Goal: Task Accomplishment & Management: Manage account settings

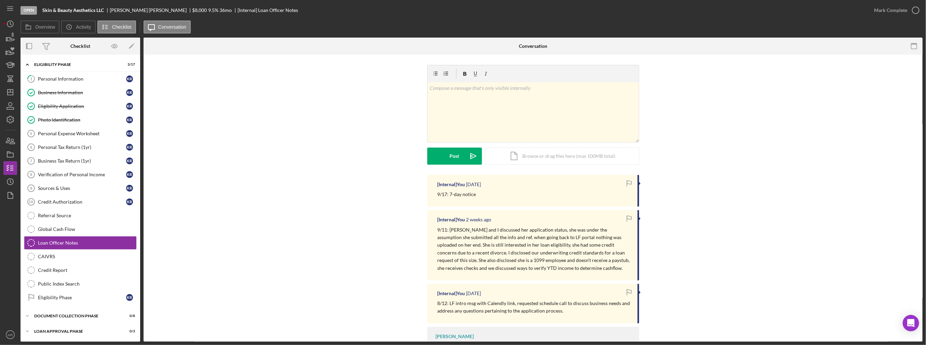
scroll to position [13, 0]
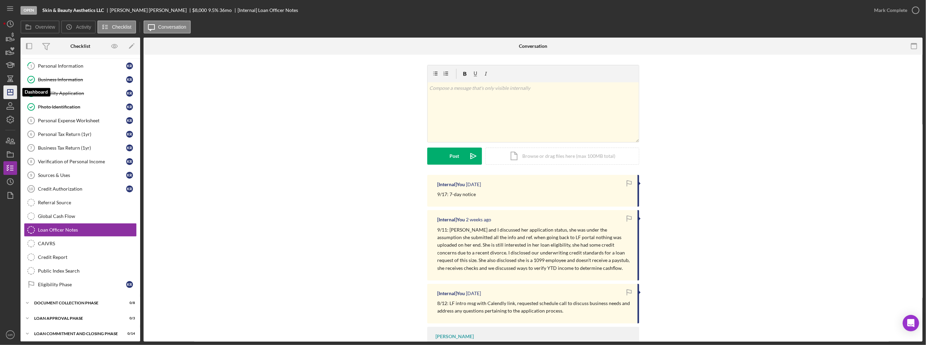
click at [10, 93] on icon "Icon/Dashboard" at bounding box center [10, 92] width 17 height 17
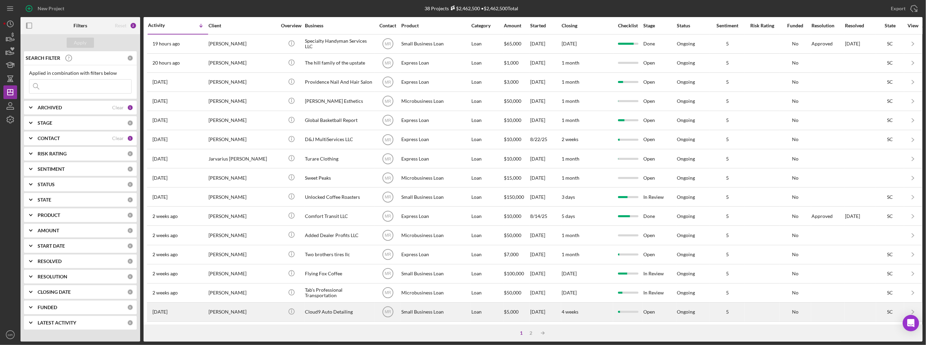
click at [246, 314] on div "[PERSON_NAME]" at bounding box center [243, 312] width 68 height 18
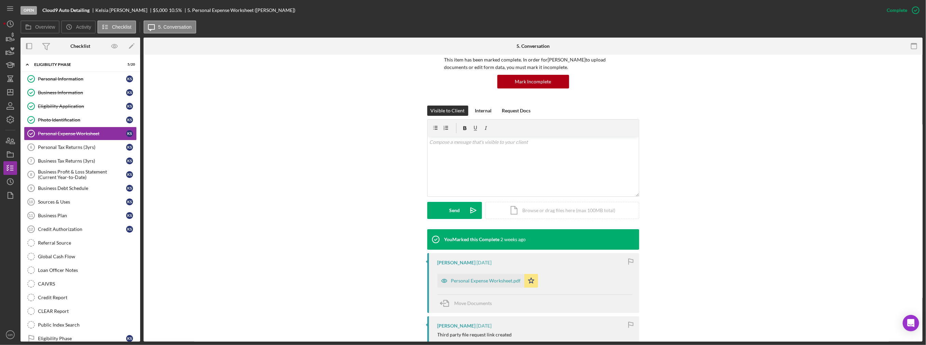
scroll to position [68, 0]
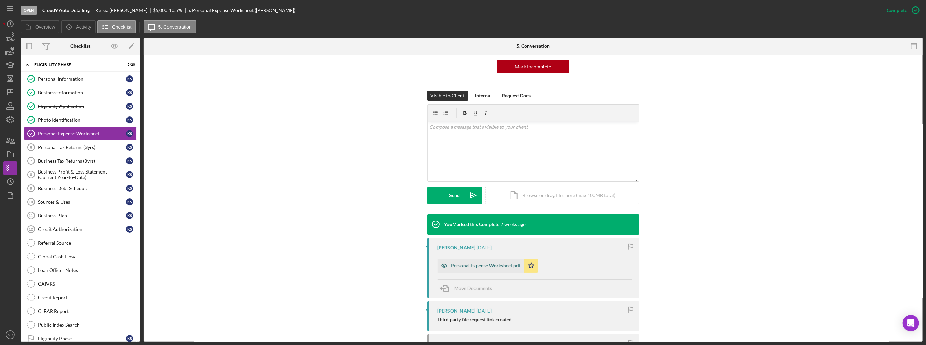
click at [489, 267] on div "Personal Expense Worksheet.pdf" at bounding box center [486, 265] width 70 height 5
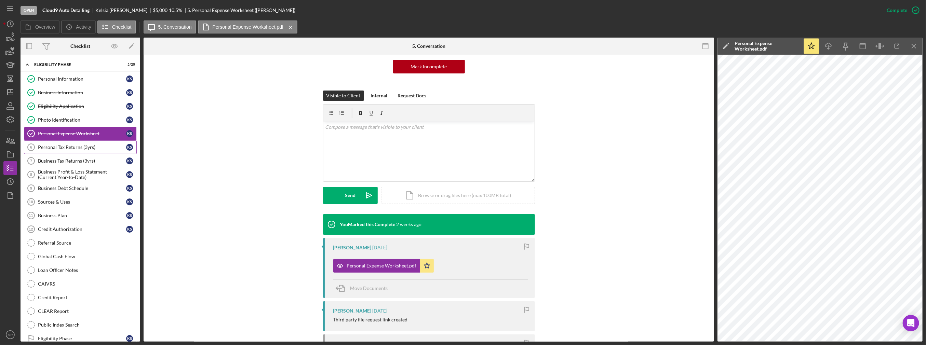
click at [96, 145] on div "Personal Tax Returns (3yrs)" at bounding box center [82, 147] width 88 height 5
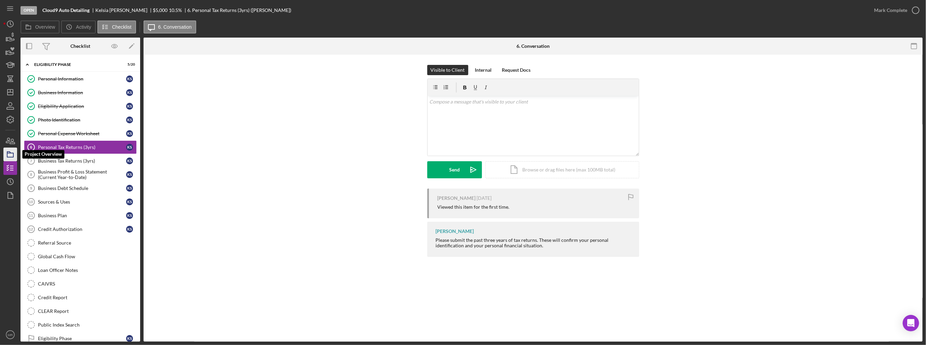
click at [8, 151] on icon "button" at bounding box center [10, 154] width 17 height 17
click at [14, 139] on icon "button" at bounding box center [10, 140] width 17 height 17
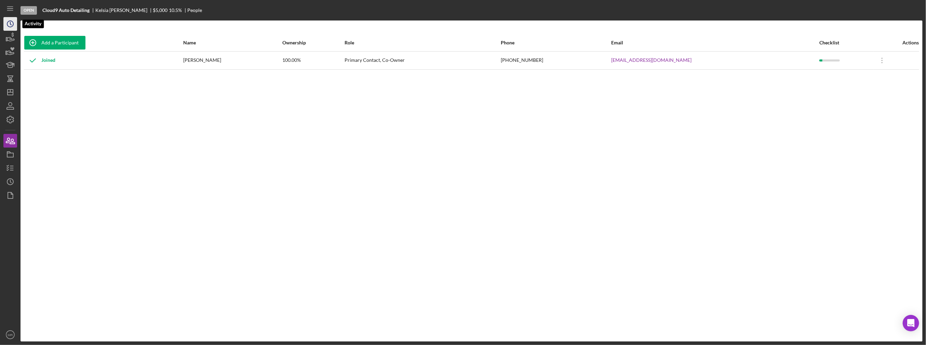
click at [14, 20] on icon "Icon/History" at bounding box center [10, 23] width 17 height 17
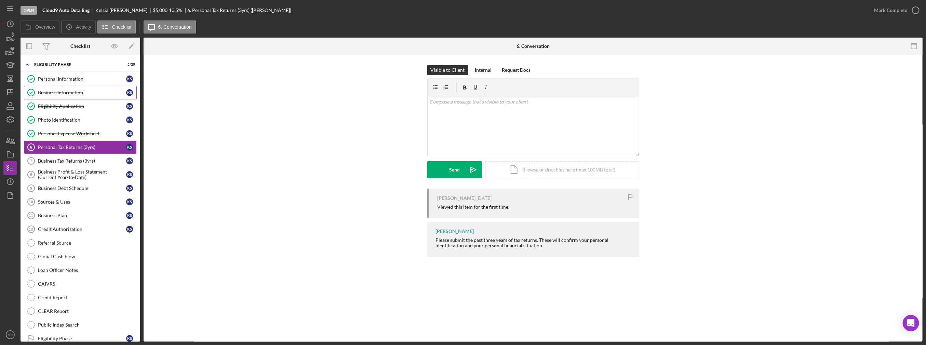
click at [72, 90] on div "Business Information" at bounding box center [82, 92] width 88 height 5
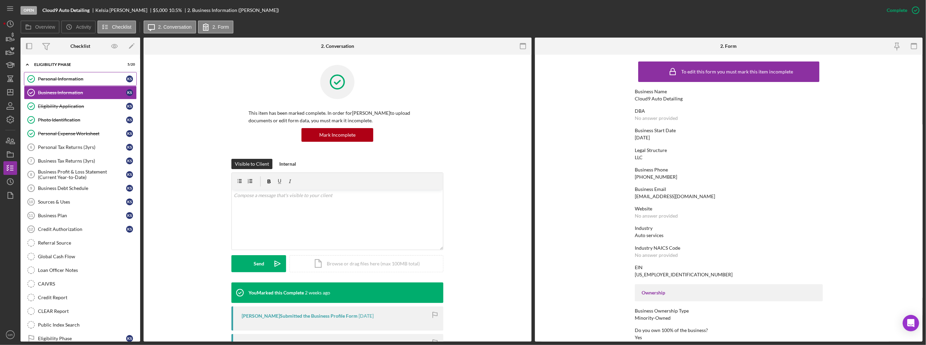
click at [74, 79] on div "Personal Information" at bounding box center [82, 78] width 88 height 5
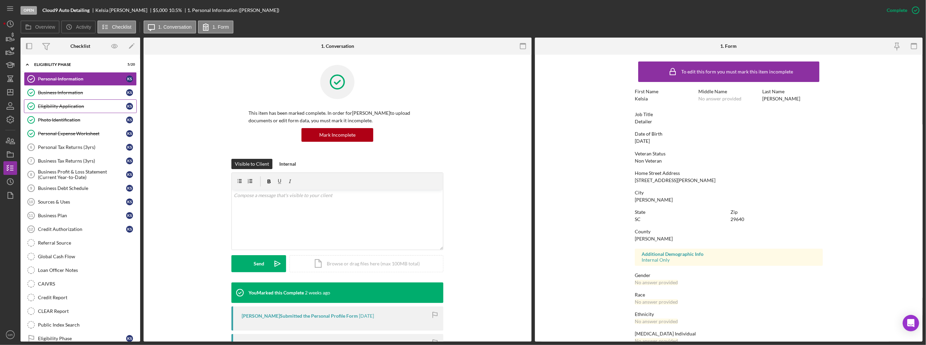
click at [79, 107] on div "Eligibility Application" at bounding box center [82, 106] width 88 height 5
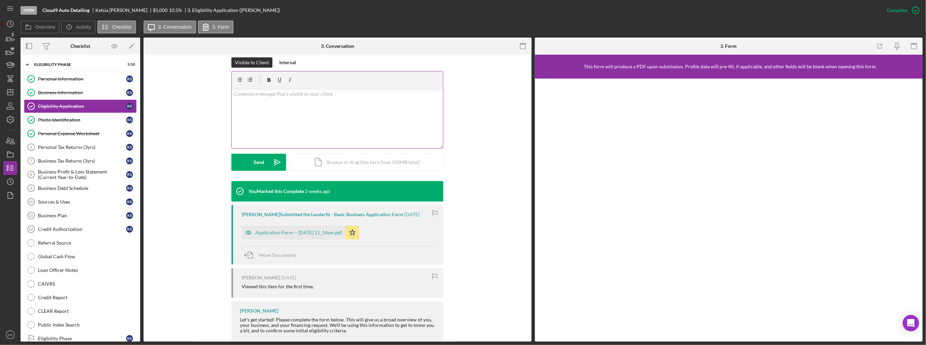
scroll to position [103, 0]
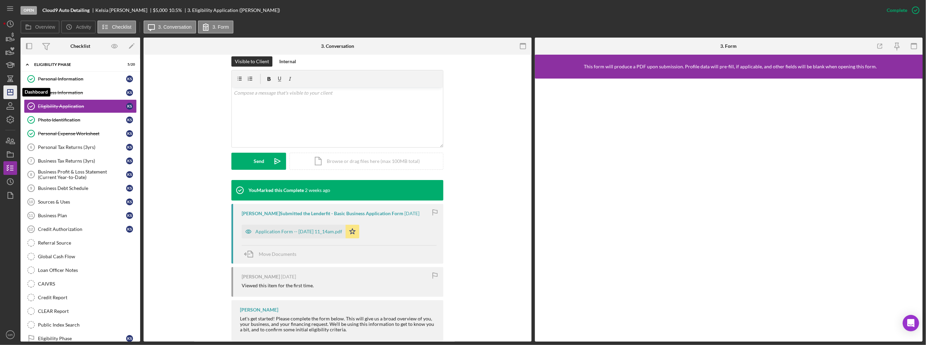
click at [5, 92] on icon "Icon/Dashboard" at bounding box center [10, 92] width 17 height 17
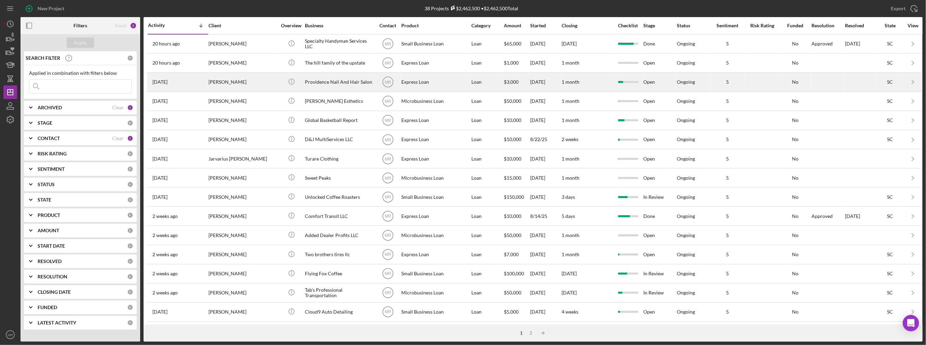
click at [261, 83] on div "[PERSON_NAME]" at bounding box center [243, 82] width 68 height 18
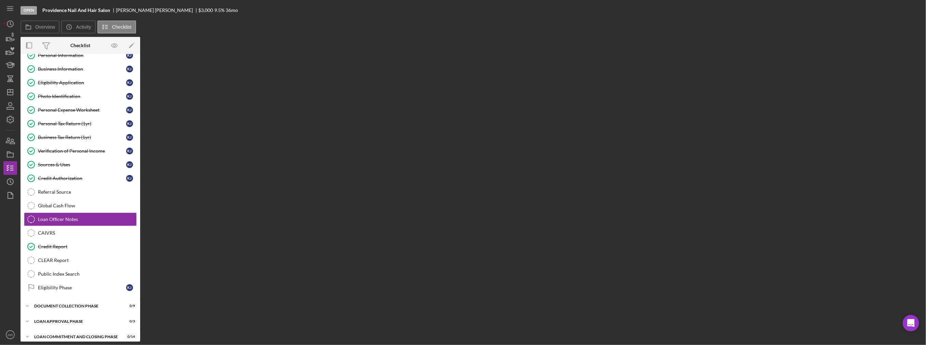
scroll to position [26, 0]
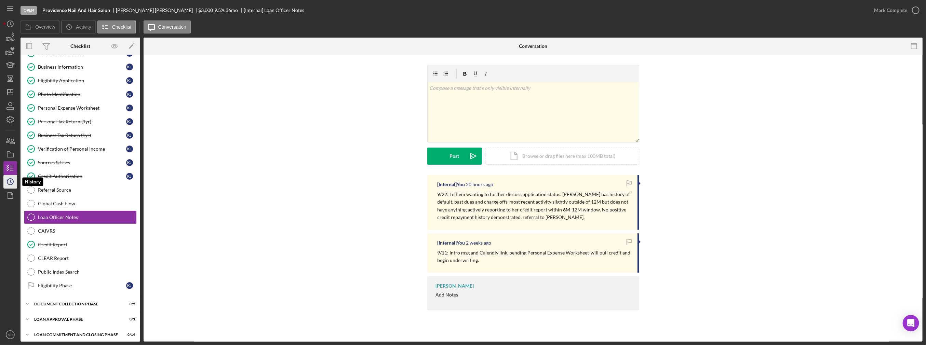
click at [10, 182] on icon "Icon/History" at bounding box center [10, 181] width 17 height 17
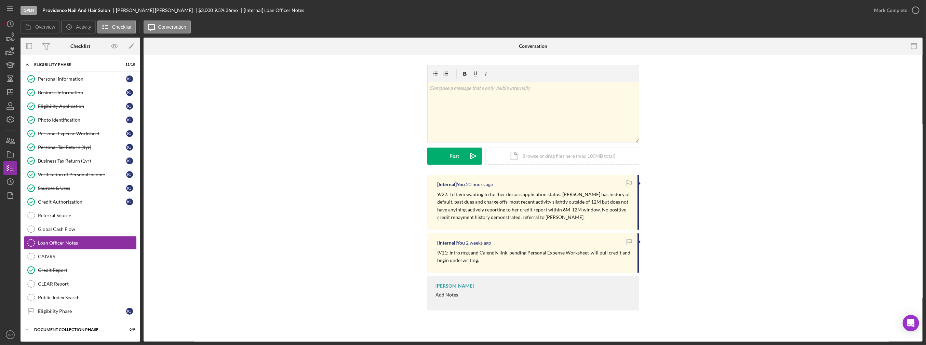
scroll to position [26, 0]
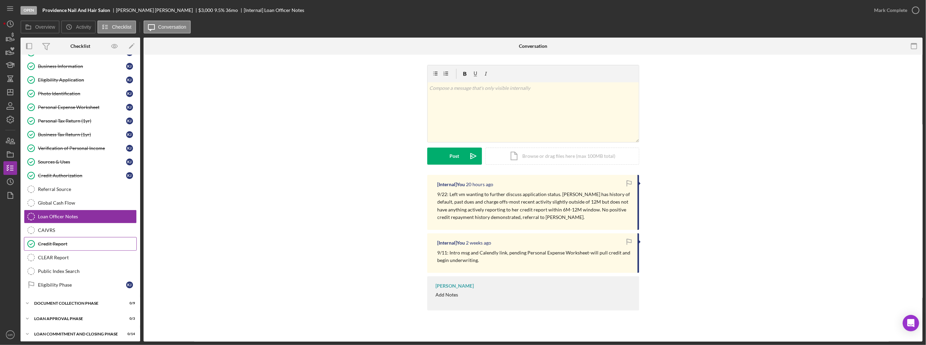
click at [73, 241] on div "Credit Report" at bounding box center [87, 243] width 98 height 5
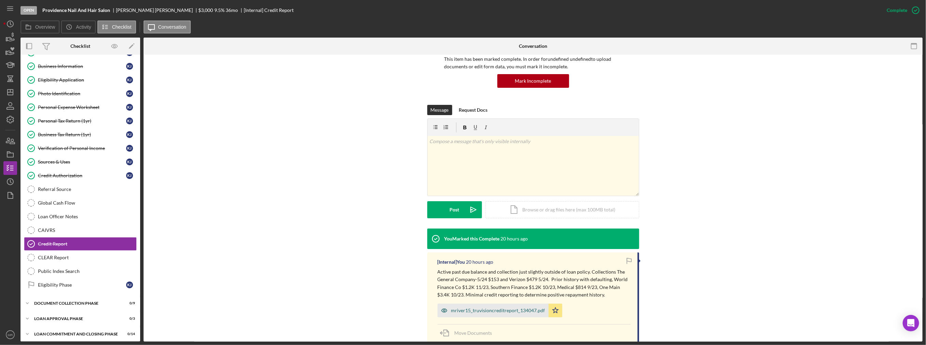
scroll to position [68, 0]
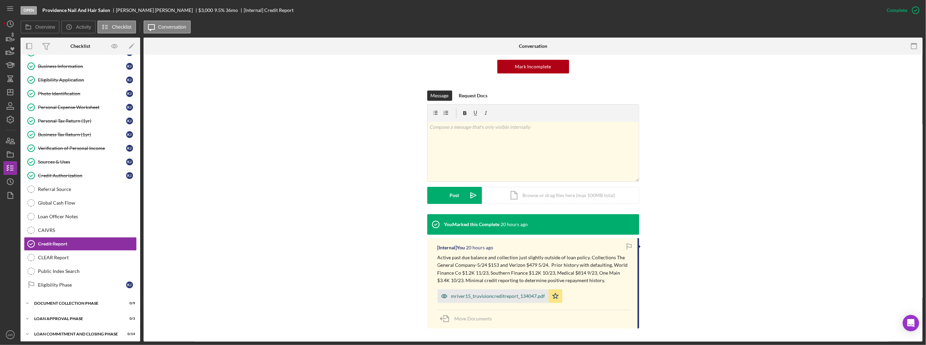
click at [492, 294] on div "mriver15_truvisioncreditreport_134047.pdf" at bounding box center [498, 296] width 94 height 5
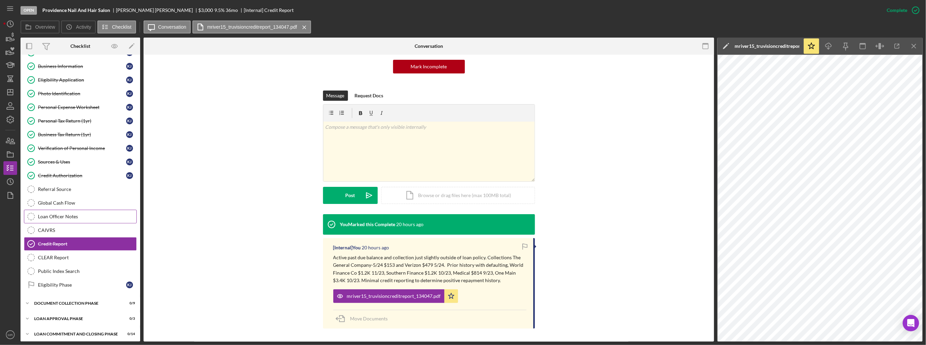
click at [81, 214] on div "Loan Officer Notes" at bounding box center [87, 216] width 98 height 5
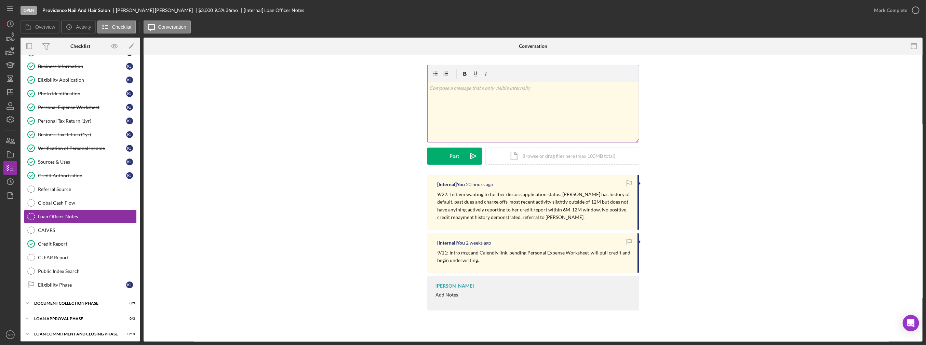
click at [485, 118] on div "v Color teal Color pink Remove color Add row above Add row below Add column bef…" at bounding box center [533, 112] width 211 height 60
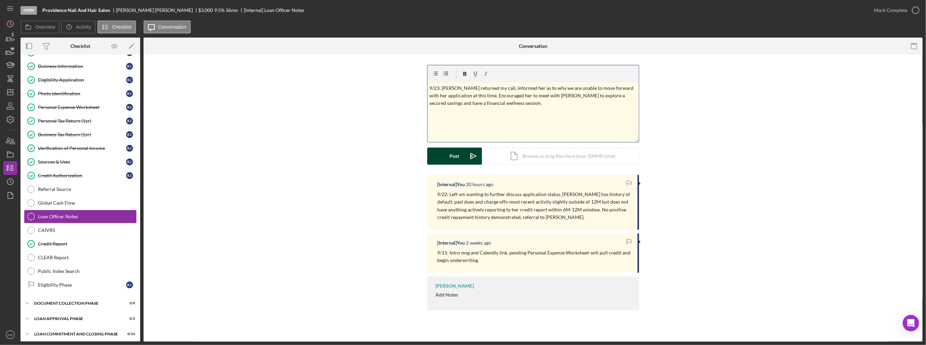
click at [452, 157] on div "Post" at bounding box center [455, 156] width 10 height 17
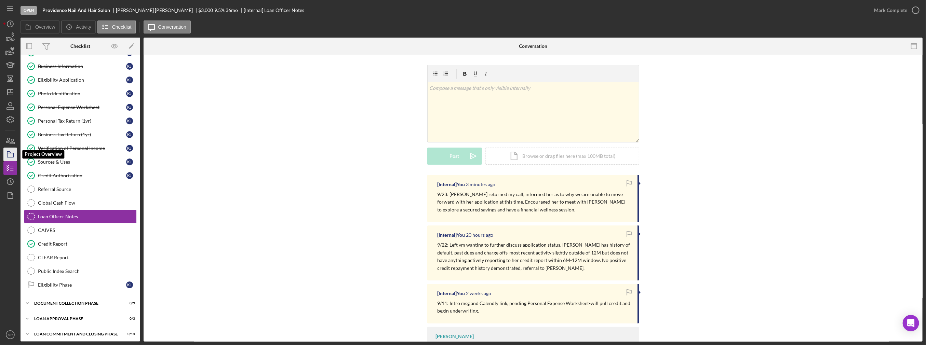
click at [10, 155] on icon "button" at bounding box center [10, 154] width 17 height 17
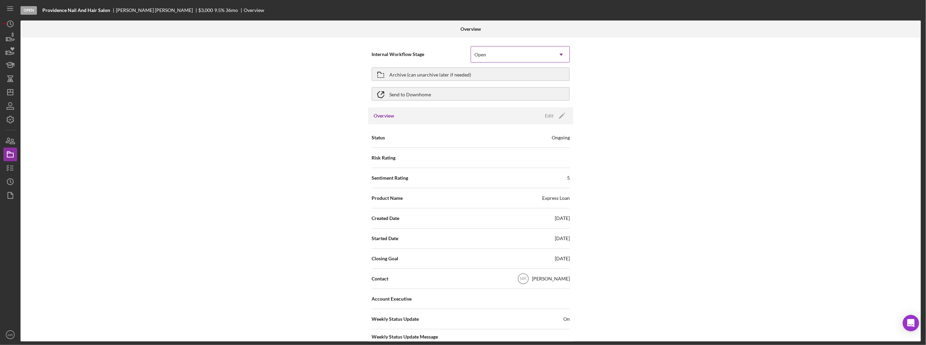
click at [488, 59] on div "Open" at bounding box center [512, 55] width 82 height 16
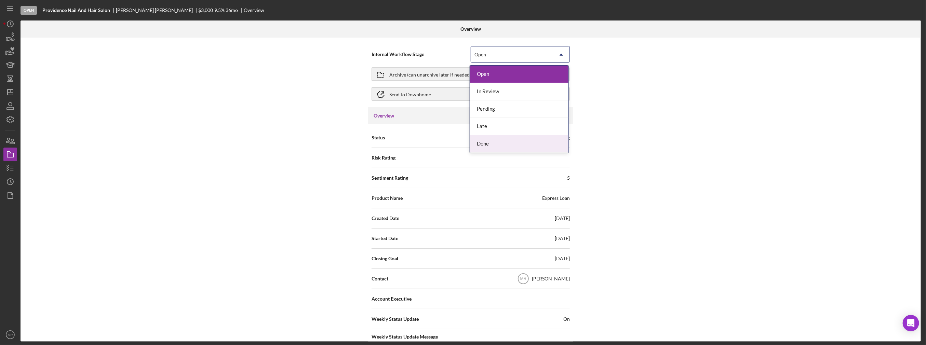
click at [486, 141] on div "Done" at bounding box center [519, 143] width 98 height 17
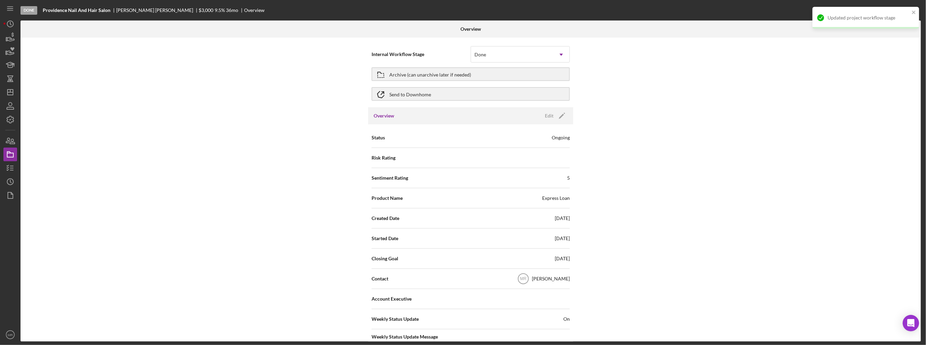
click at [638, 152] on div "Internal Workflow Stage option Done, selected. Done Icon/Dropdown Arrow Archive…" at bounding box center [471, 190] width 900 height 304
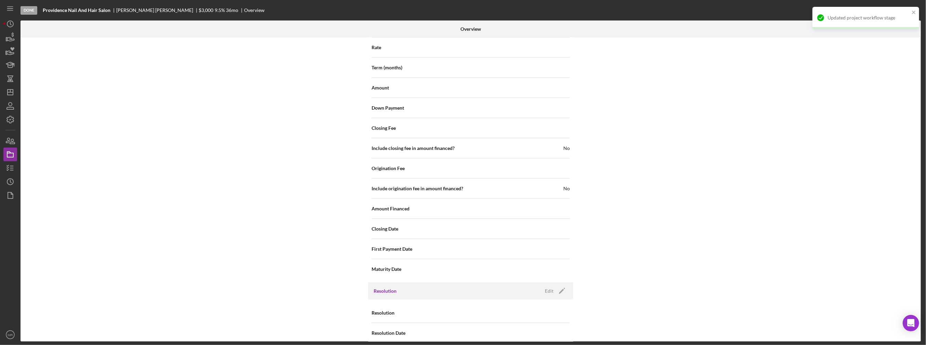
scroll to position [729, 0]
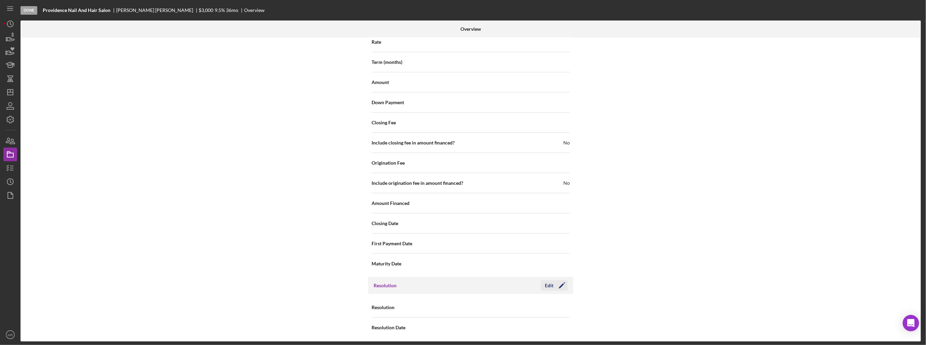
click at [555, 281] on icon "Icon/Edit" at bounding box center [561, 285] width 17 height 17
click at [528, 303] on div "Select..." at bounding box center [512, 308] width 82 height 16
click at [523, 287] on div "Withdrawn" at bounding box center [519, 284] width 98 height 17
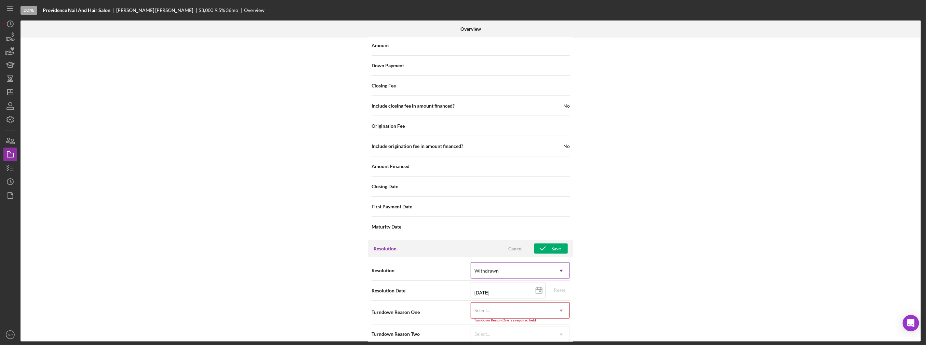
scroll to position [772, 0]
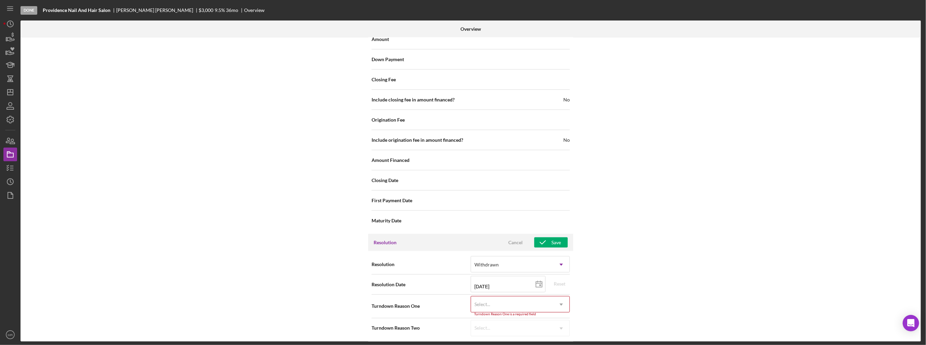
click at [518, 303] on div "Select..." at bounding box center [512, 305] width 82 height 16
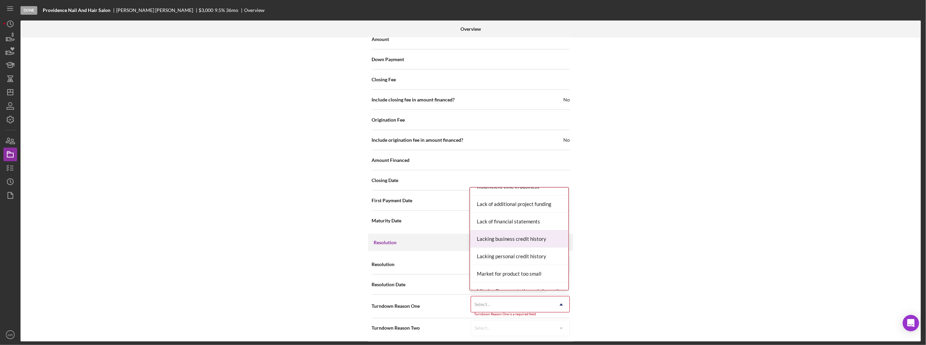
scroll to position [308, 0]
click at [542, 257] on div "Lacking personal credit history" at bounding box center [519, 254] width 98 height 17
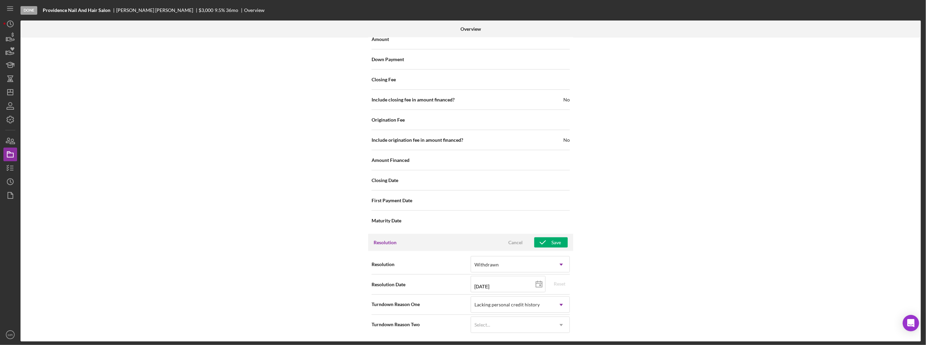
scroll to position [769, 0]
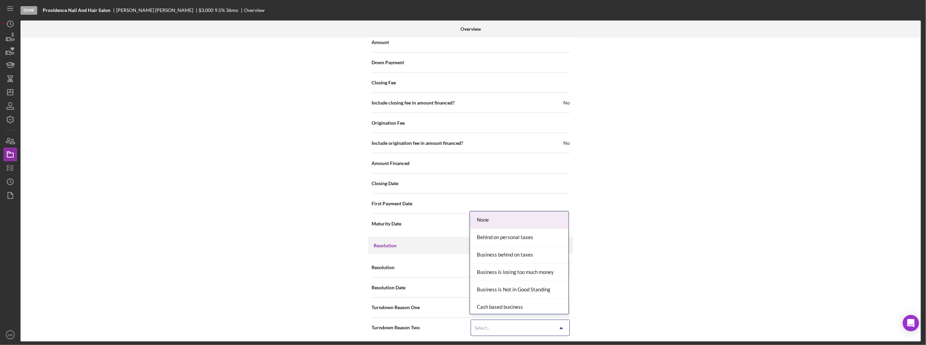
click at [519, 321] on div "Select..." at bounding box center [512, 329] width 82 height 16
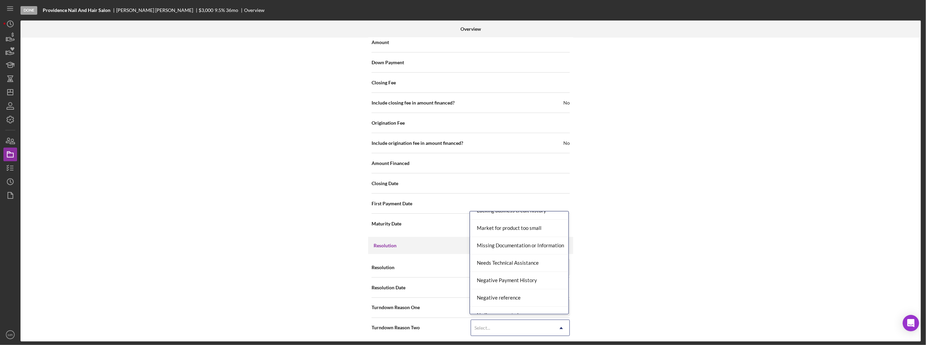
scroll to position [376, 0]
click at [523, 279] on div "Negative Payment History" at bounding box center [519, 279] width 98 height 17
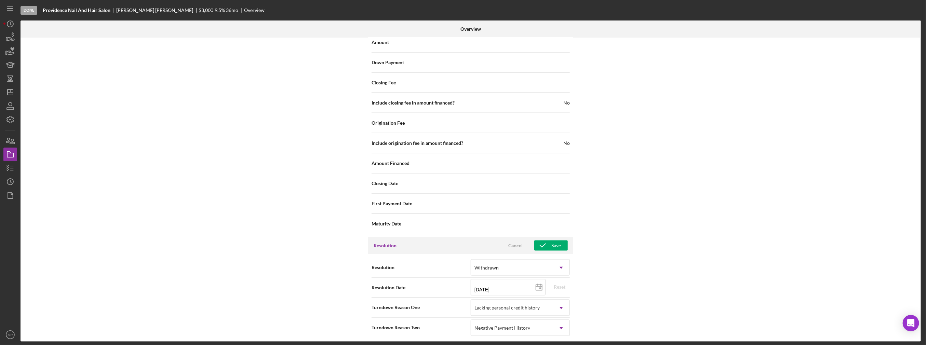
click at [623, 279] on div "Internal Workflow Stage Done Icon/Dropdown Arrow Archive (can unarchive later i…" at bounding box center [471, 190] width 900 height 304
click at [551, 245] on div "Save" at bounding box center [556, 246] width 10 height 10
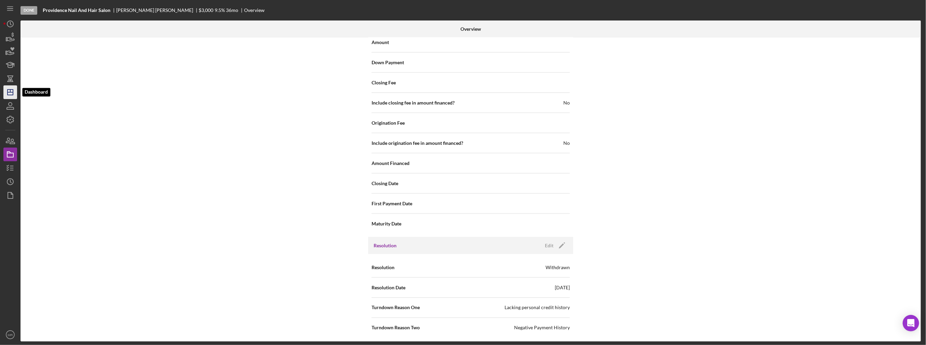
click at [5, 92] on icon "Icon/Dashboard" at bounding box center [10, 92] width 17 height 17
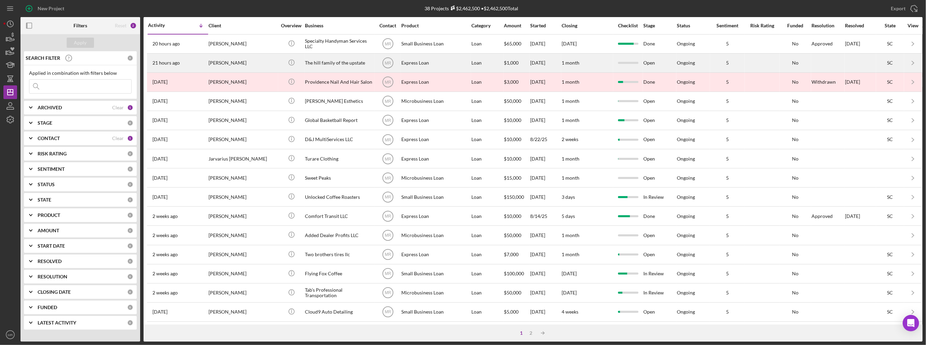
click at [243, 66] on div "[PERSON_NAME]" at bounding box center [243, 63] width 68 height 18
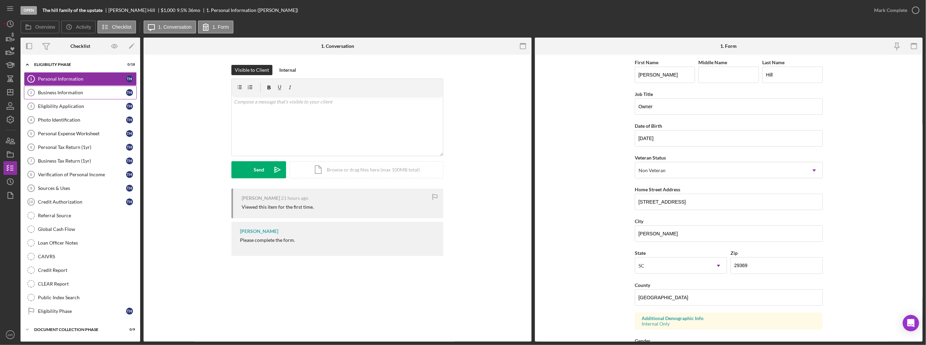
click at [51, 92] on div "Business Information" at bounding box center [82, 92] width 88 height 5
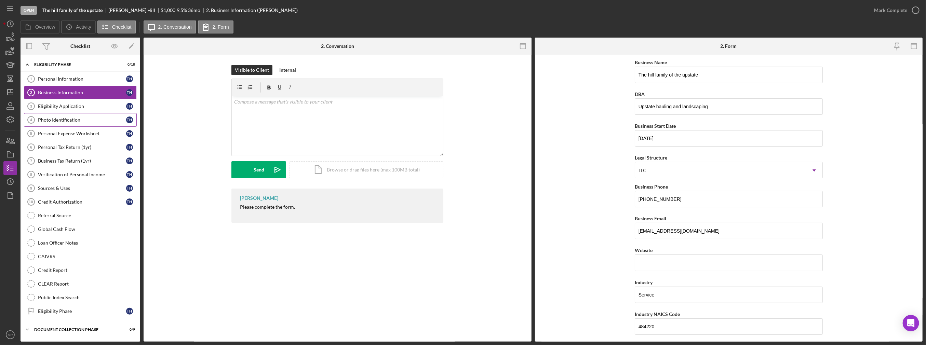
click at [54, 120] on div "Photo Identification" at bounding box center [82, 119] width 88 height 5
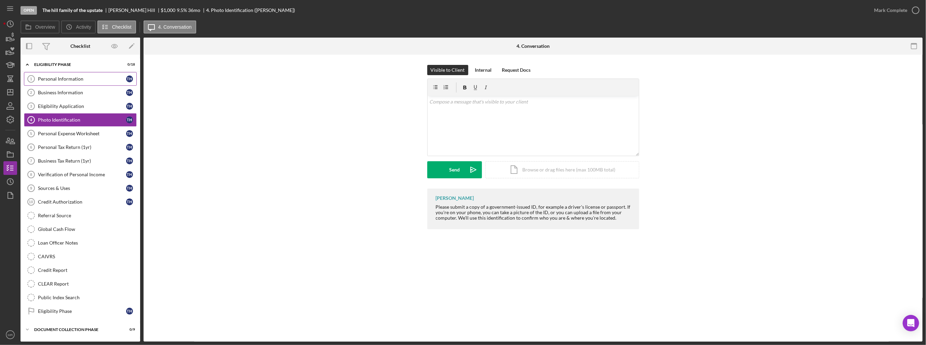
click at [59, 81] on div "Personal Information" at bounding box center [82, 78] width 88 height 5
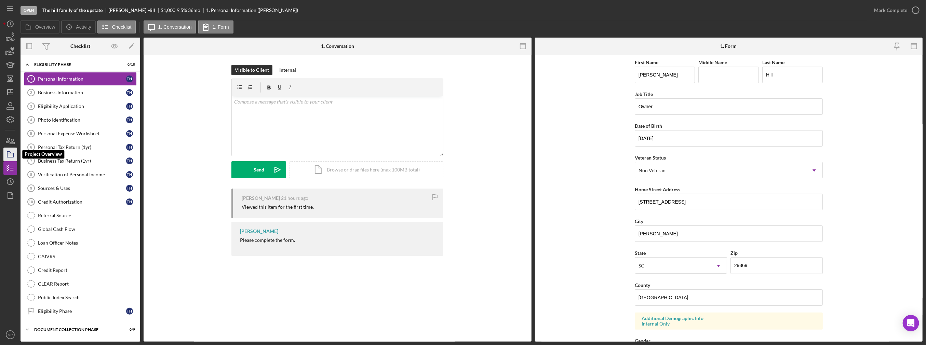
click at [12, 155] on icon "button" at bounding box center [10, 154] width 17 height 17
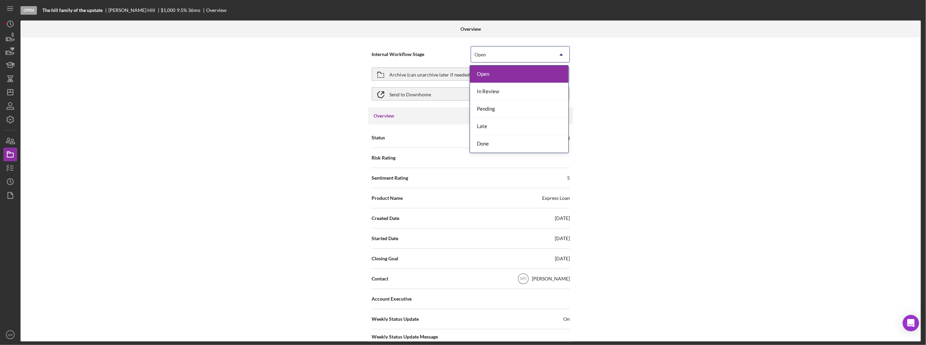
click at [534, 55] on div "Open" at bounding box center [512, 55] width 82 height 16
click at [505, 144] on div "Done" at bounding box center [519, 143] width 98 height 17
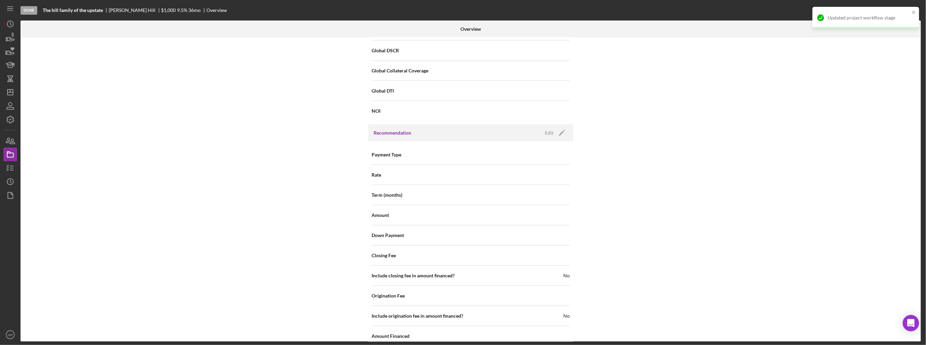
scroll to position [729, 0]
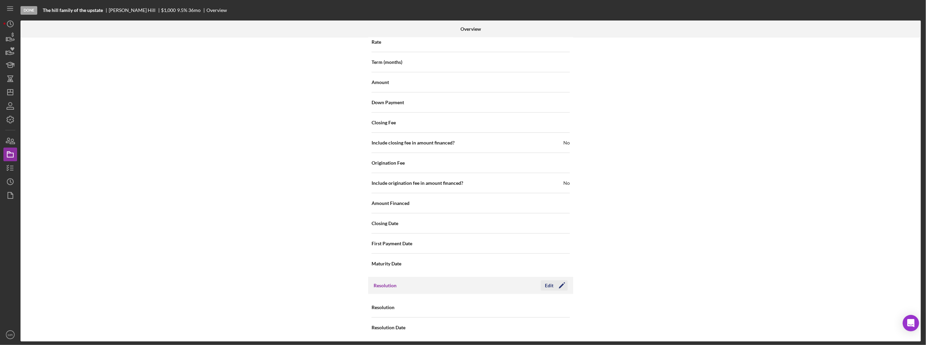
click at [551, 282] on div "Edit" at bounding box center [549, 286] width 9 height 10
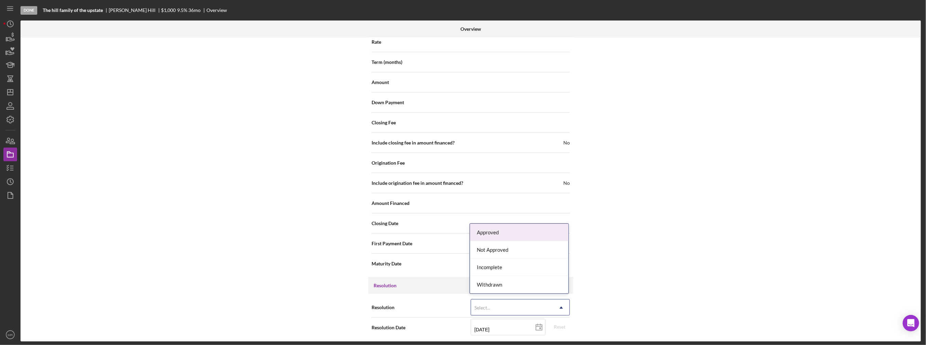
click at [560, 311] on icon "Icon/Dropdown Arrow" at bounding box center [561, 308] width 16 height 16
click at [549, 293] on div "Withdrawn" at bounding box center [519, 284] width 98 height 17
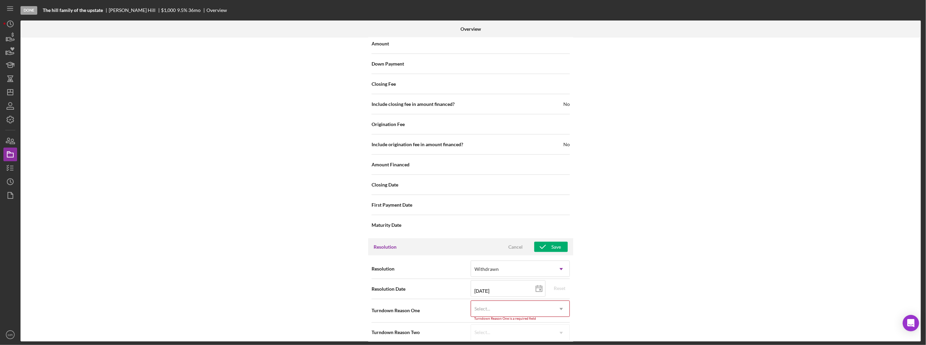
scroll to position [772, 0]
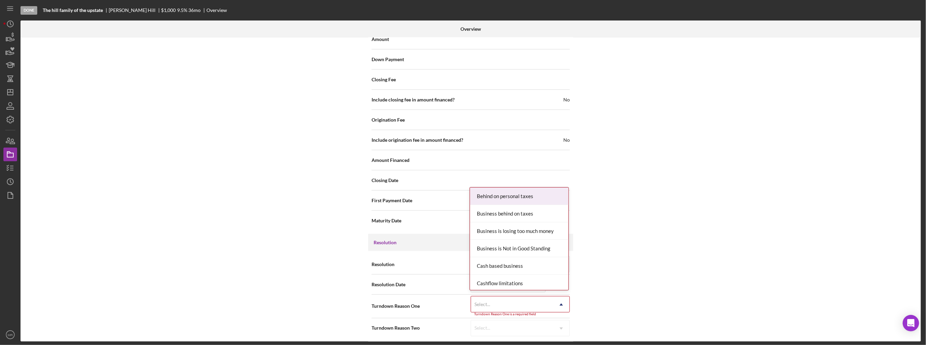
click at [548, 300] on div "Select..." at bounding box center [512, 305] width 82 height 16
click at [534, 280] on div "Wrong product" at bounding box center [519, 285] width 98 height 17
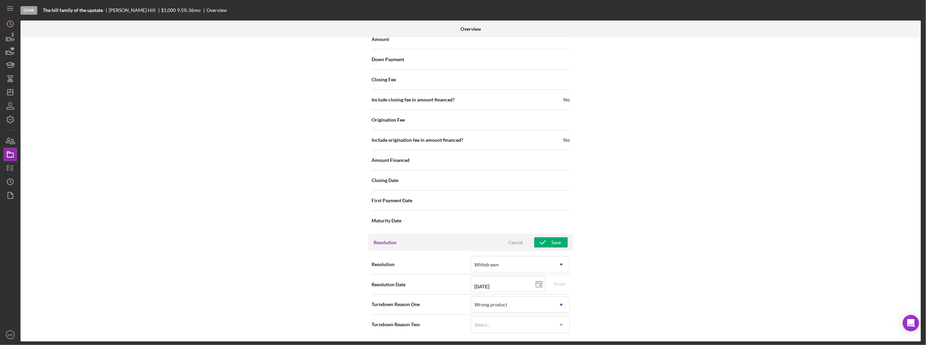
scroll to position [769, 0]
click at [546, 322] on div "Select..." at bounding box center [512, 329] width 82 height 16
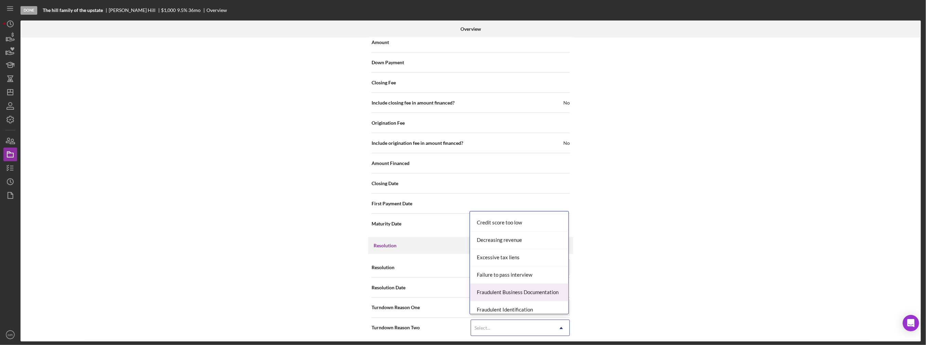
scroll to position [0, 0]
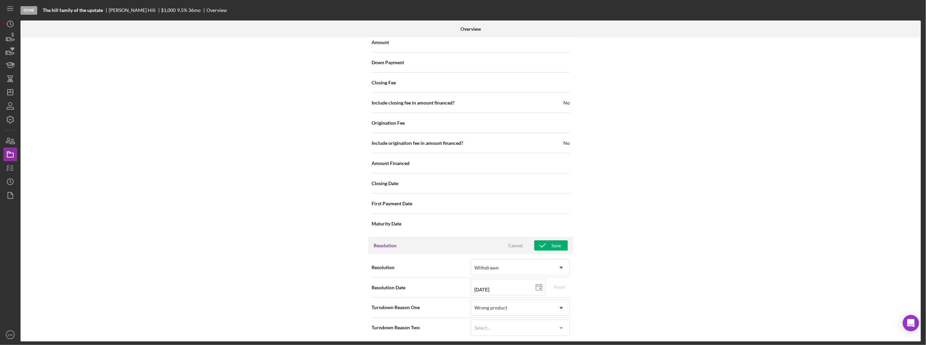
click at [683, 258] on div "Internal Workflow Stage Done Icon/Dropdown Arrow Archive (can unarchive later i…" at bounding box center [471, 190] width 900 height 304
click at [559, 244] on div "Save" at bounding box center [556, 246] width 10 height 10
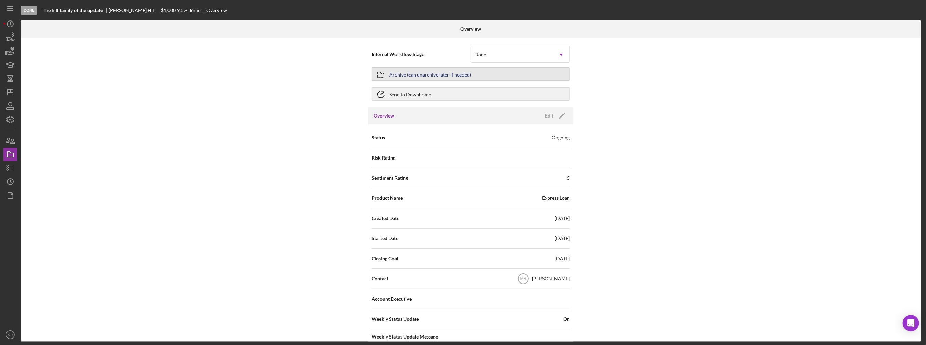
click at [387, 74] on icon "button" at bounding box center [380, 74] width 17 height 17
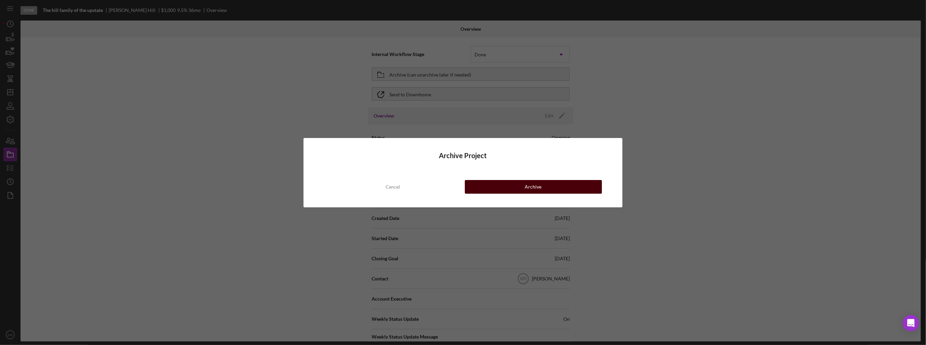
click at [526, 185] on div "Archive" at bounding box center [533, 187] width 17 height 14
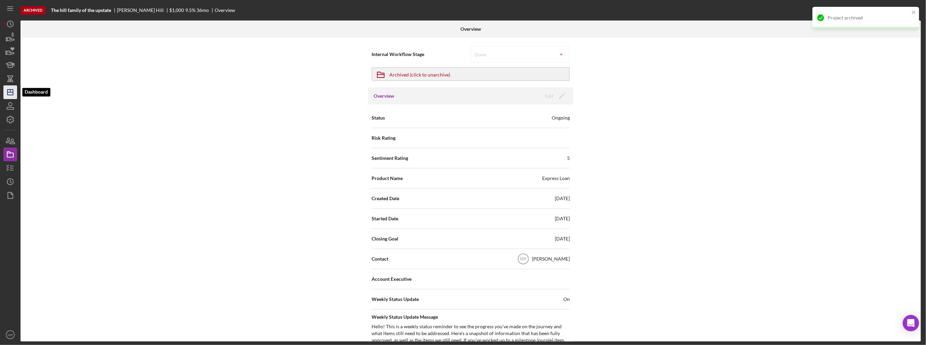
click at [8, 93] on icon "Icon/Dashboard" at bounding box center [10, 92] width 17 height 17
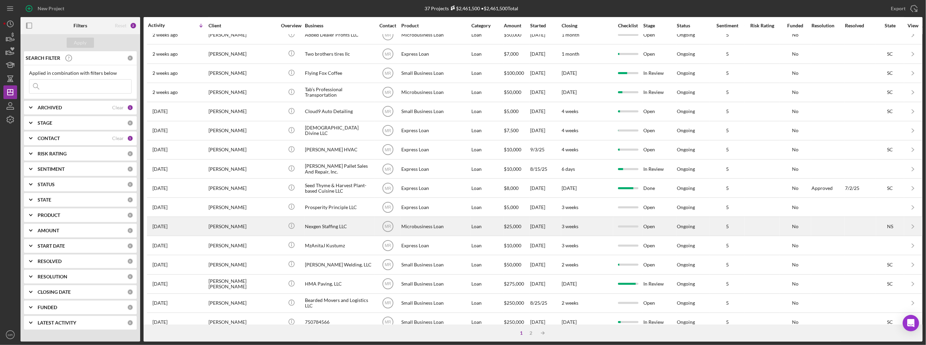
scroll to position [192, 0]
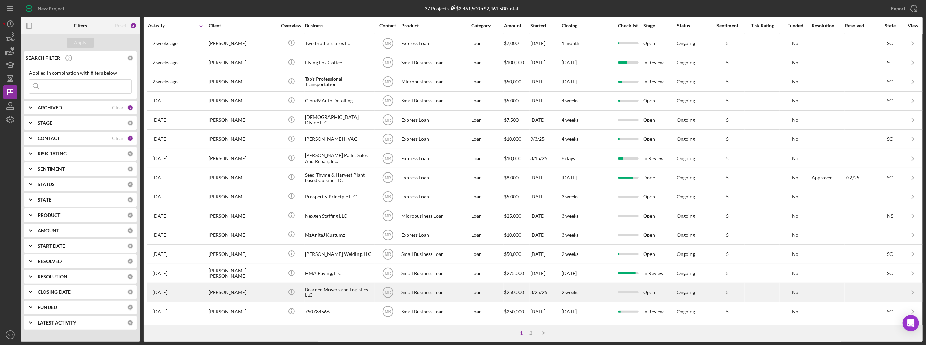
click at [459, 290] on div "Small Business Loan" at bounding box center [435, 293] width 68 height 18
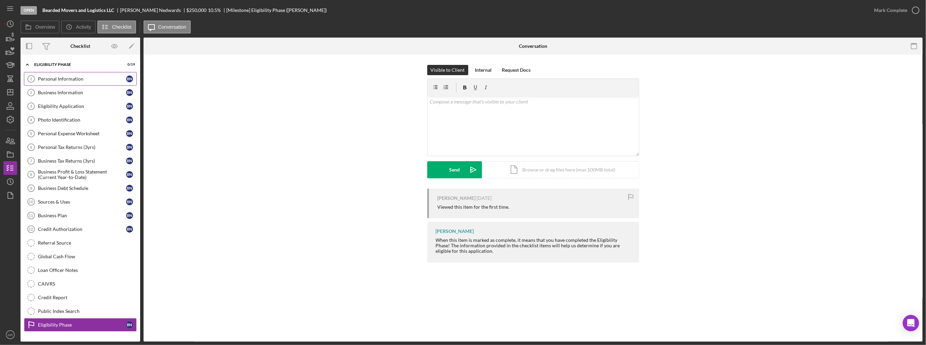
click at [73, 80] on div "Personal Information" at bounding box center [82, 78] width 88 height 5
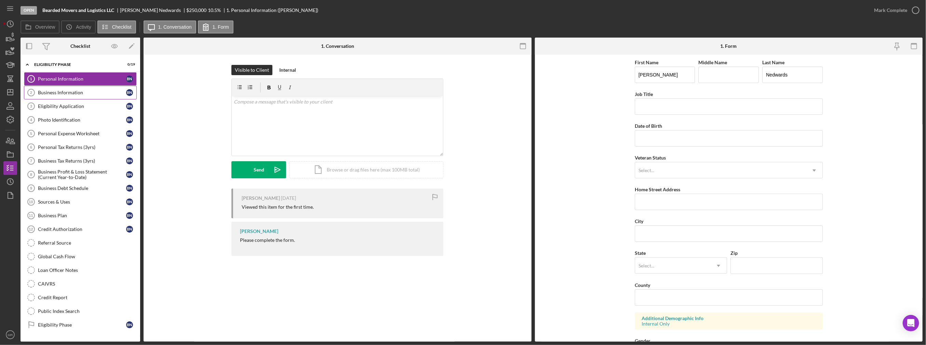
click at [72, 90] on div "Business Information" at bounding box center [82, 92] width 88 height 5
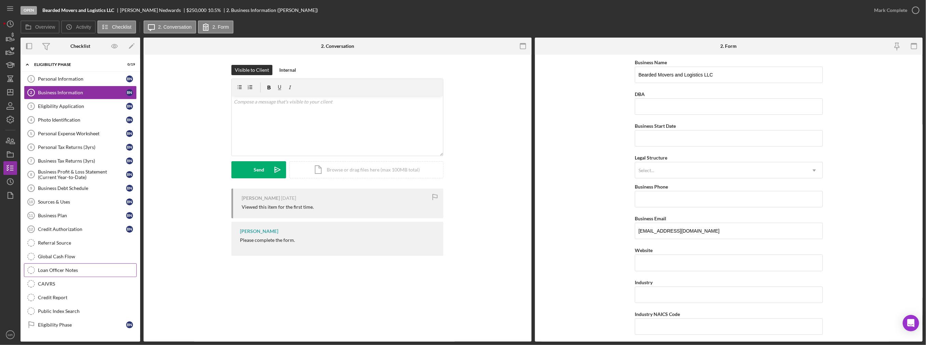
click at [82, 265] on link "Loan Officer Notes Loan Officer Notes" at bounding box center [80, 271] width 113 height 14
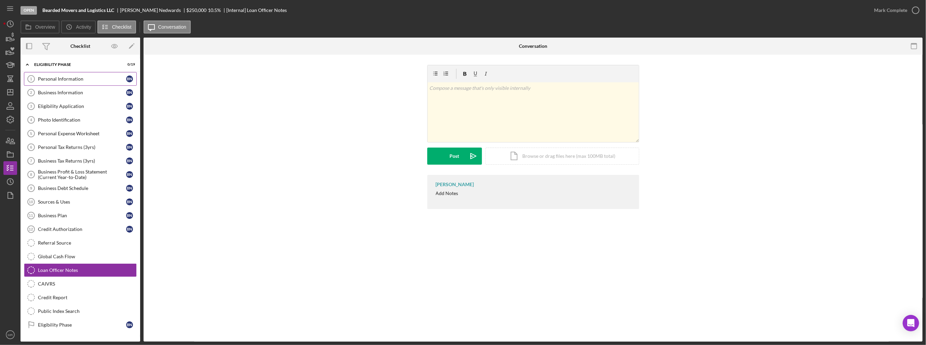
click at [66, 76] on div "Personal Information" at bounding box center [82, 78] width 88 height 5
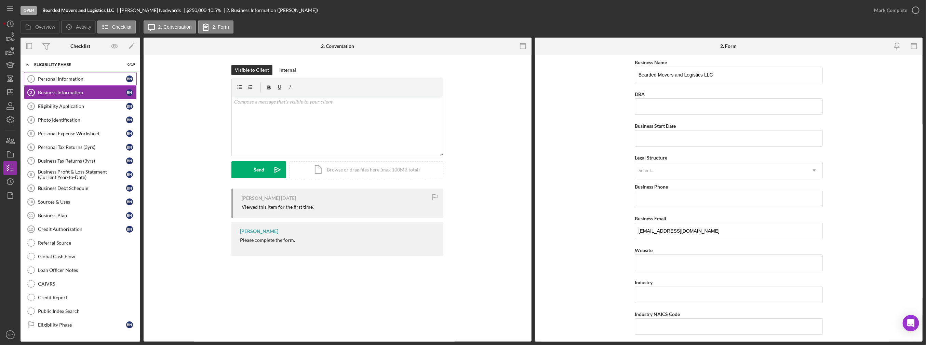
click at [74, 79] on div "Personal Information" at bounding box center [82, 78] width 88 height 5
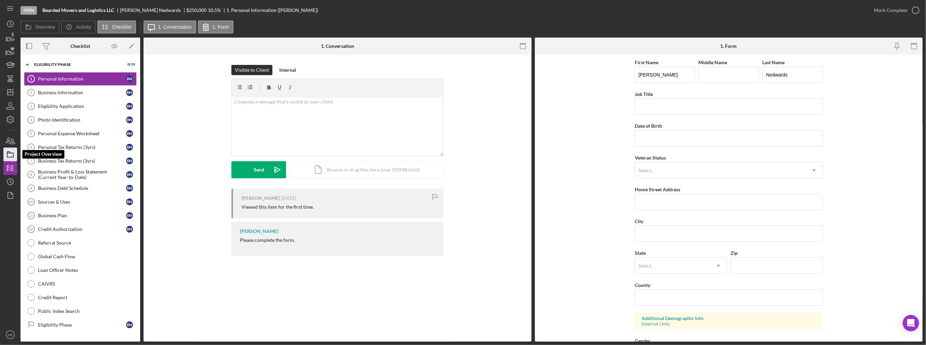
click at [12, 155] on icon "button" at bounding box center [10, 154] width 17 height 17
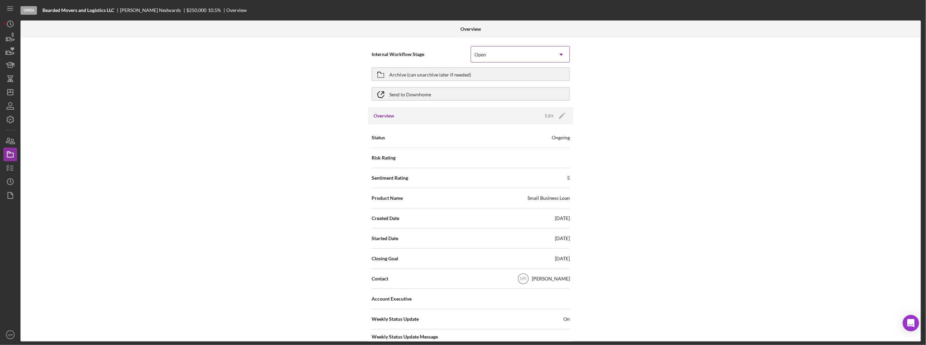
click at [478, 57] on div "Open" at bounding box center [512, 55] width 82 height 16
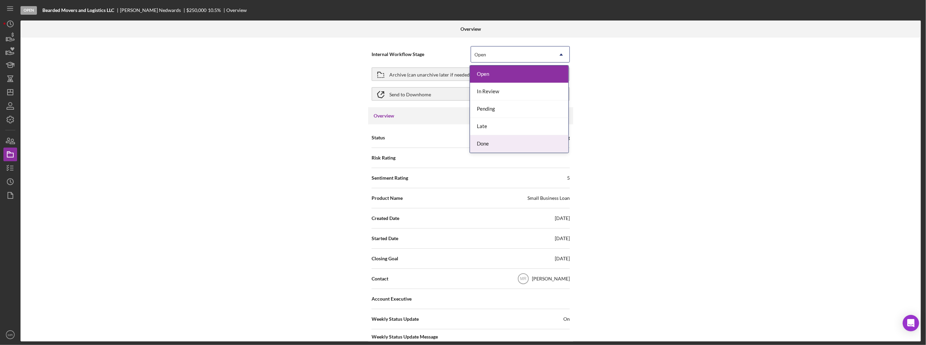
click at [481, 138] on div "Done" at bounding box center [519, 143] width 98 height 17
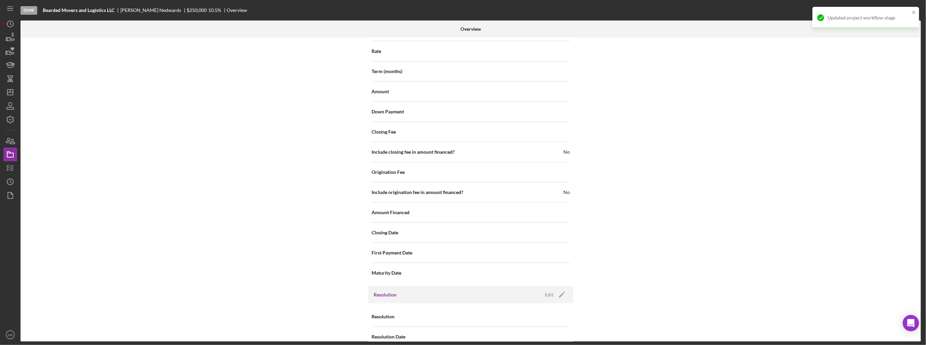
scroll to position [691, 0]
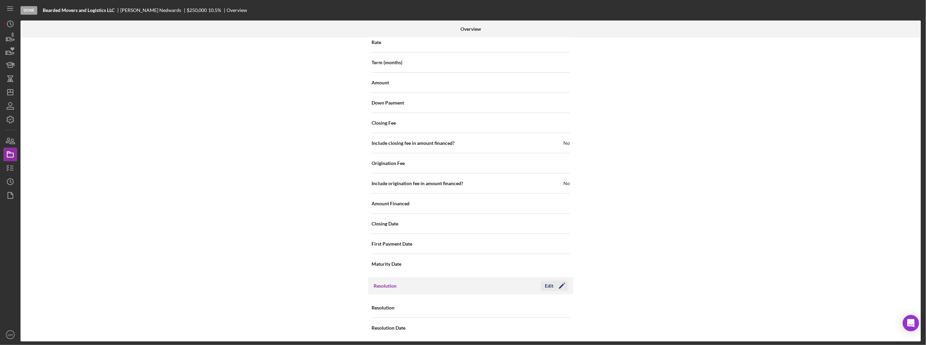
click at [547, 284] on div "Edit" at bounding box center [549, 286] width 9 height 10
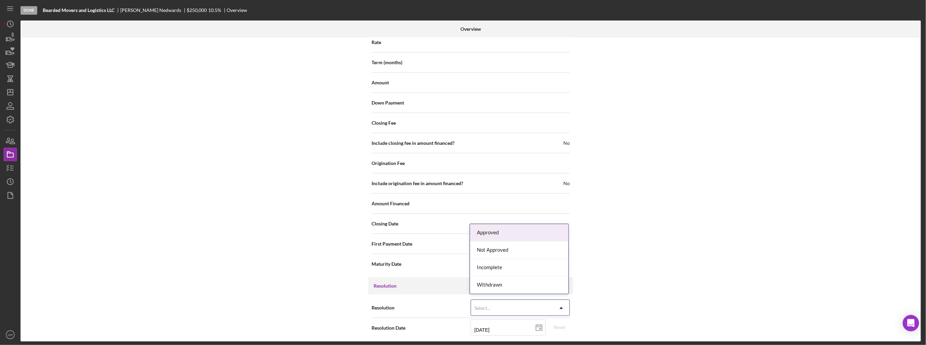
click at [557, 306] on icon "Icon/Dropdown Arrow" at bounding box center [561, 308] width 16 height 16
click at [546, 291] on div "Withdrawn" at bounding box center [519, 285] width 98 height 17
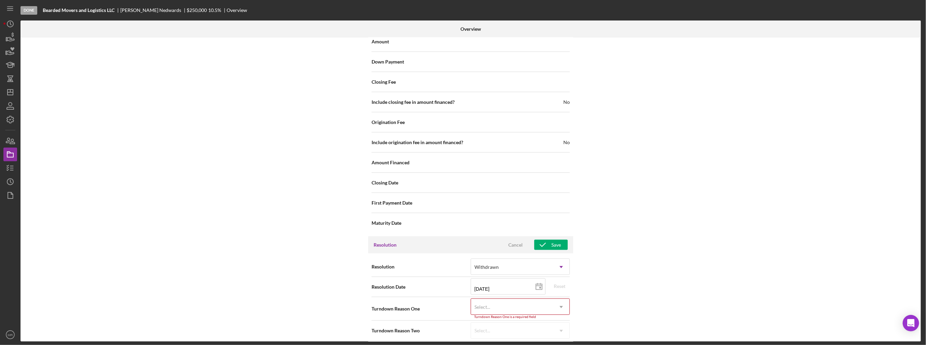
scroll to position [734, 0]
click at [548, 299] on div "Select..." at bounding box center [512, 305] width 82 height 16
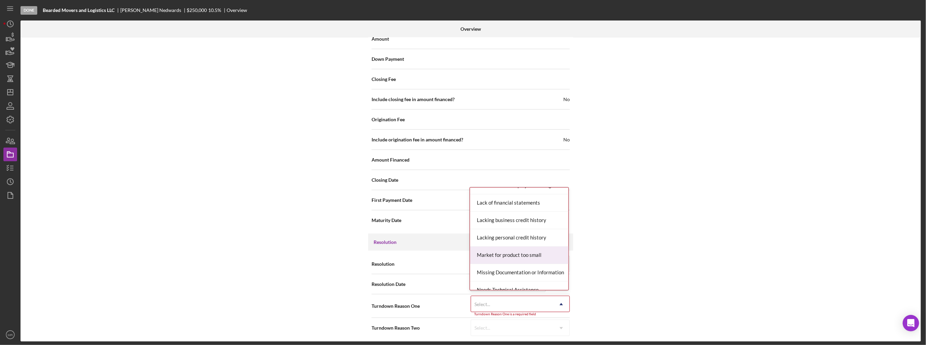
scroll to position [342, 0]
click at [537, 259] on div "Missing Documentation or Information" at bounding box center [519, 255] width 98 height 17
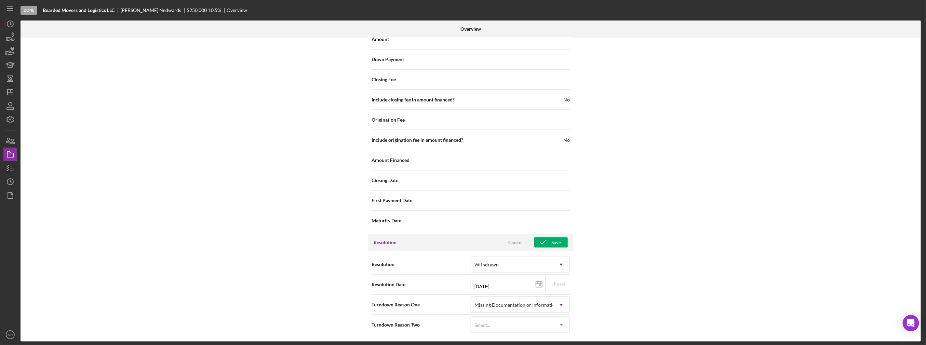
scroll to position [731, 0]
click at [557, 248] on span "Cancel Save" at bounding box center [532, 246] width 69 height 10
click at [558, 245] on div "Save" at bounding box center [556, 246] width 10 height 10
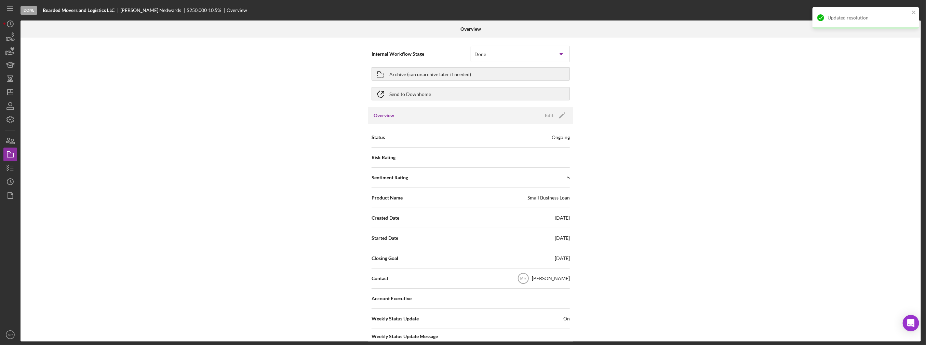
scroll to position [0, 0]
click at [450, 72] on div "Archive (can unarchive later if needed)" at bounding box center [430, 74] width 82 height 12
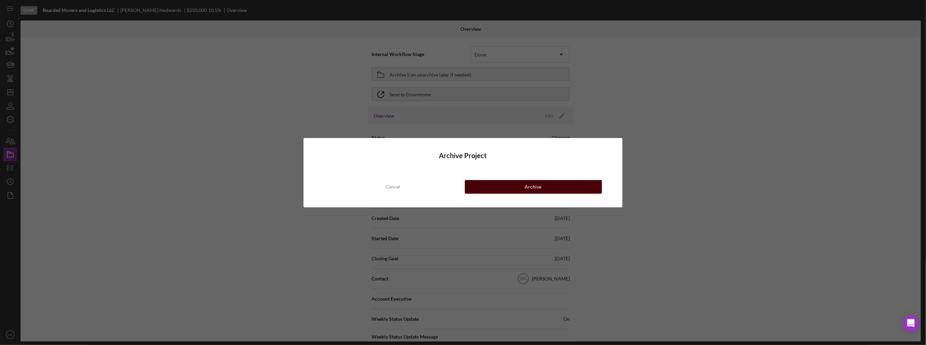
click at [505, 189] on button "Archive" at bounding box center [533, 187] width 137 height 14
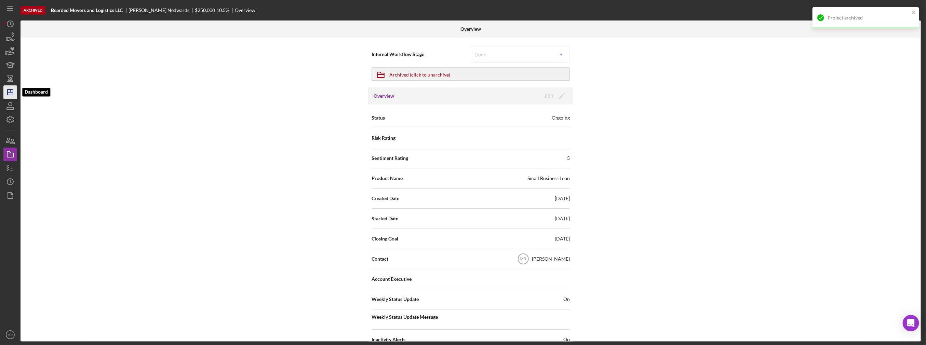
click at [5, 95] on icon "Icon/Dashboard" at bounding box center [10, 92] width 17 height 17
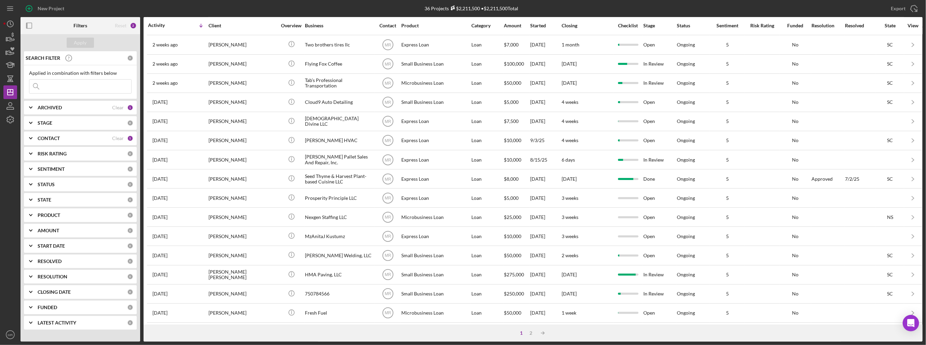
scroll to position [192, 0]
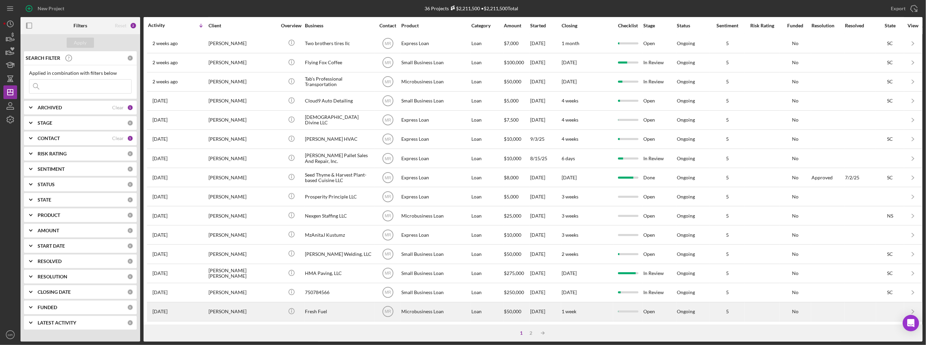
click at [357, 310] on div "Fresh Fuel" at bounding box center [339, 312] width 68 height 18
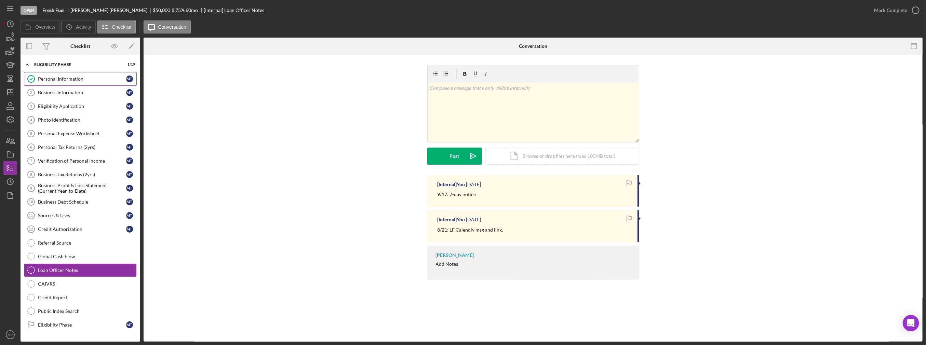
click at [95, 83] on link "Personal Information Personal Information M T" at bounding box center [80, 79] width 113 height 14
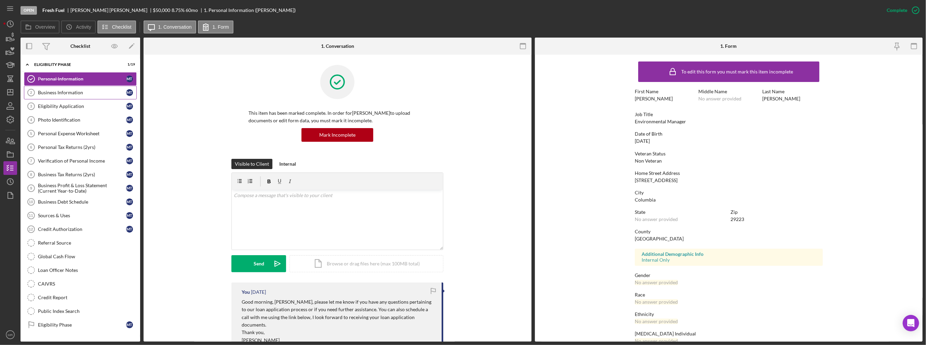
click at [92, 93] on div "Business Information" at bounding box center [82, 92] width 88 height 5
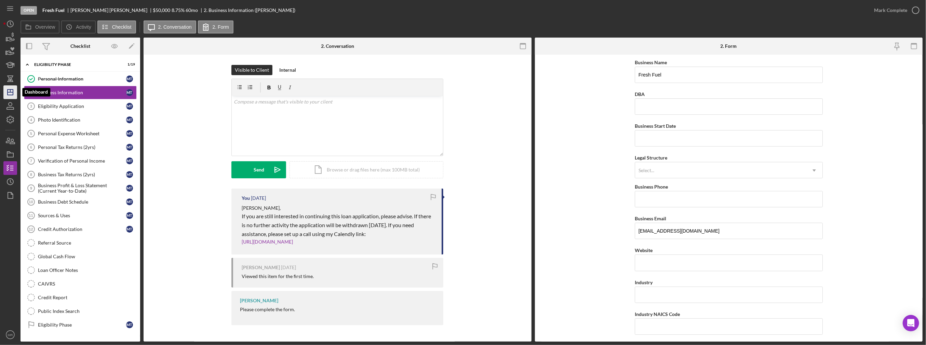
click at [9, 92] on line "button" at bounding box center [10, 92] width 5 height 0
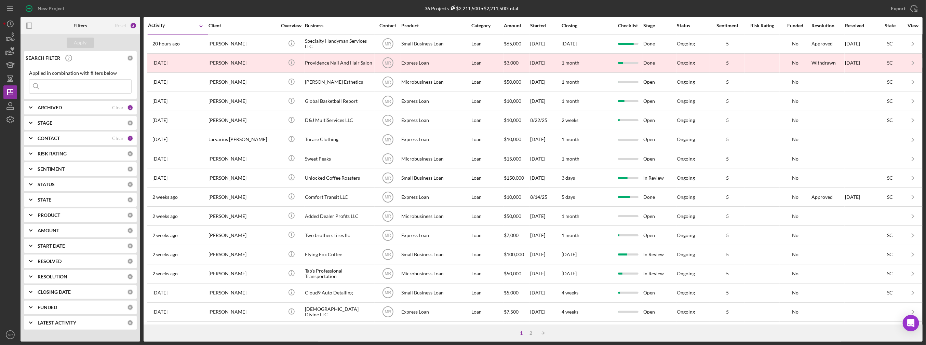
click at [81, 88] on input at bounding box center [80, 87] width 102 height 14
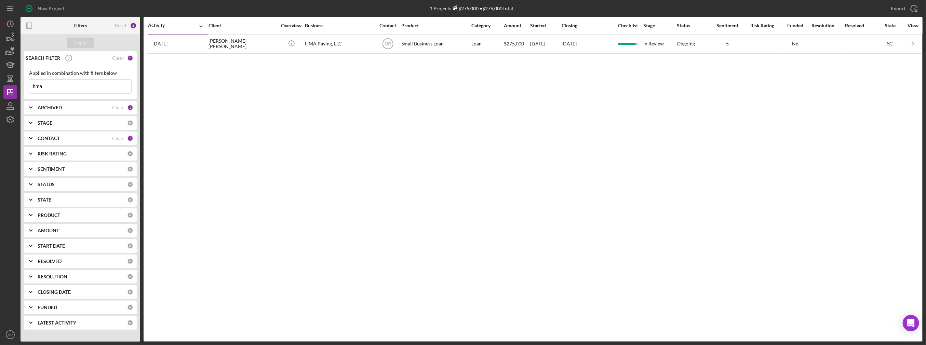
type input "hma"
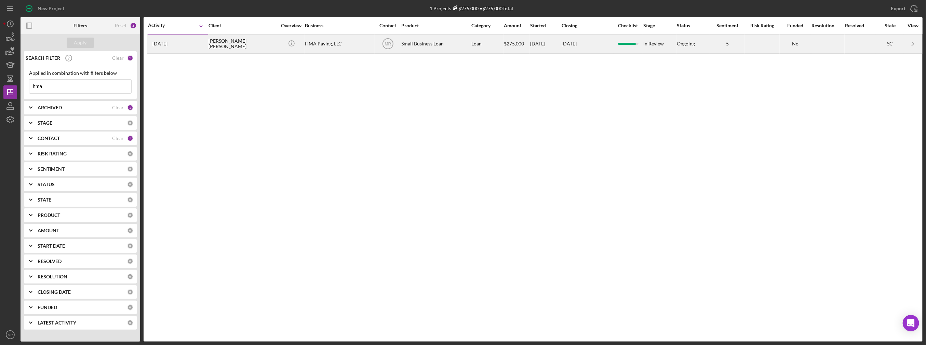
click at [251, 42] on div "[PERSON_NAME] [PERSON_NAME]" at bounding box center [243, 44] width 68 height 18
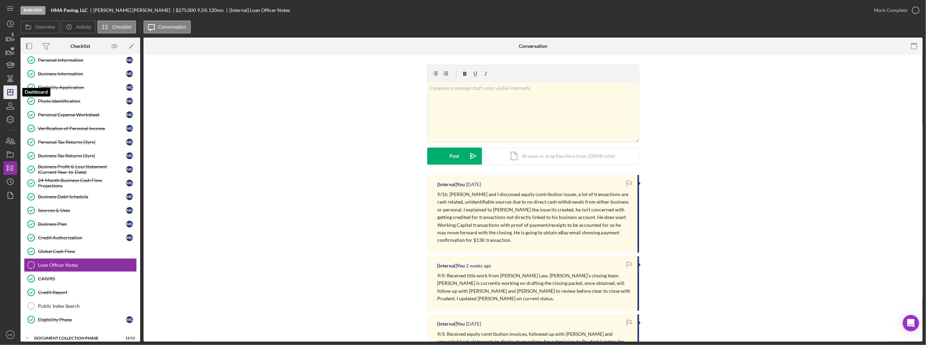
scroll to position [18, 0]
click at [11, 93] on icon "Icon/Dashboard" at bounding box center [10, 92] width 17 height 17
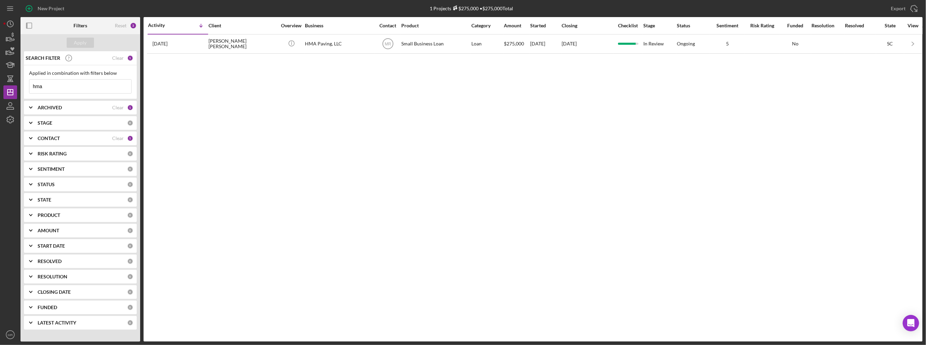
click at [64, 84] on input "hma" at bounding box center [80, 87] width 102 height 14
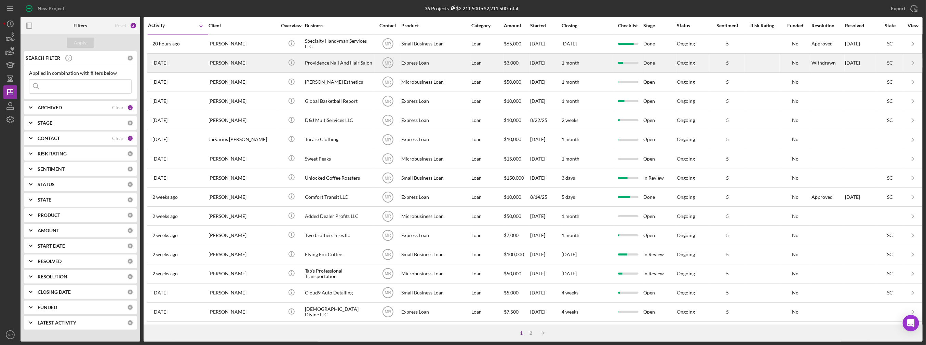
click at [274, 61] on div "[PERSON_NAME]" at bounding box center [243, 63] width 68 height 18
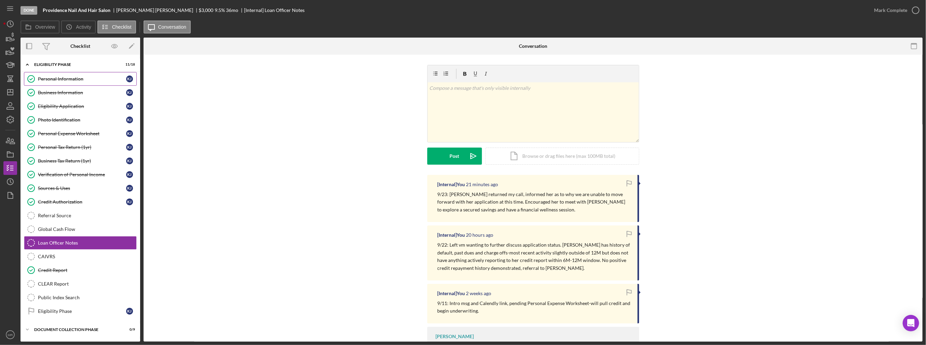
click at [59, 77] on div "Personal Information" at bounding box center [82, 78] width 88 height 5
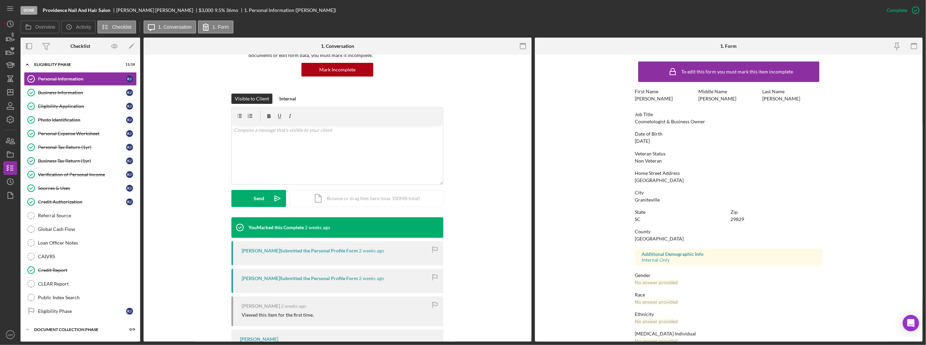
scroll to position [68, 0]
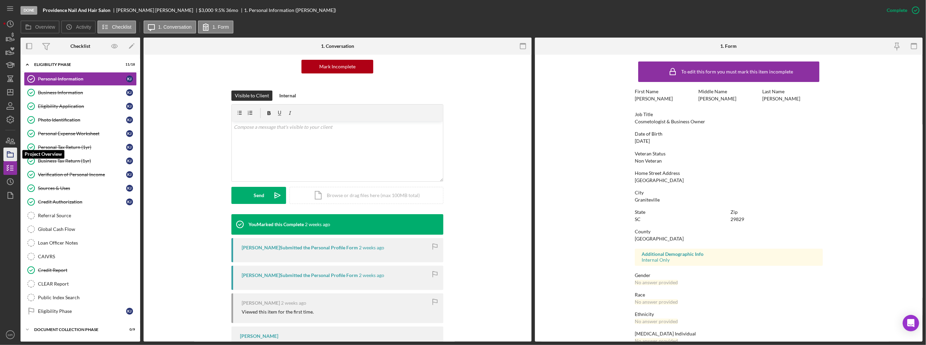
click at [12, 151] on icon "button" at bounding box center [10, 154] width 17 height 17
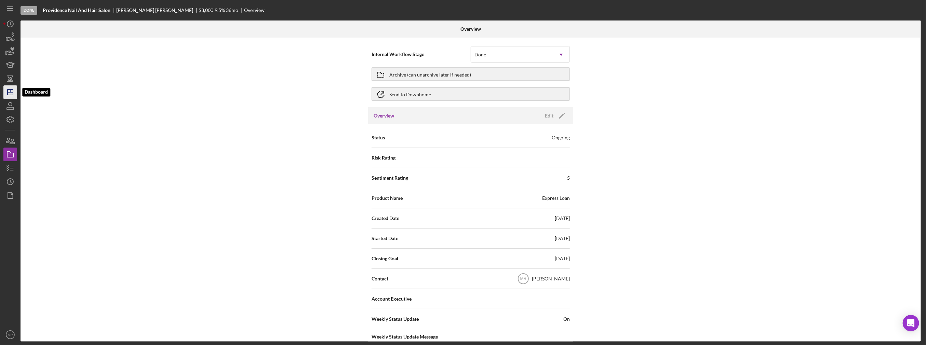
click at [10, 98] on icon "Icon/Dashboard" at bounding box center [10, 92] width 17 height 17
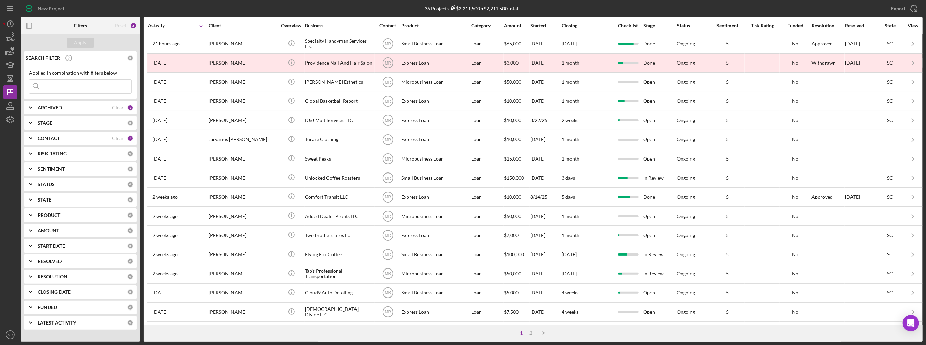
click at [59, 84] on input at bounding box center [80, 87] width 102 height 14
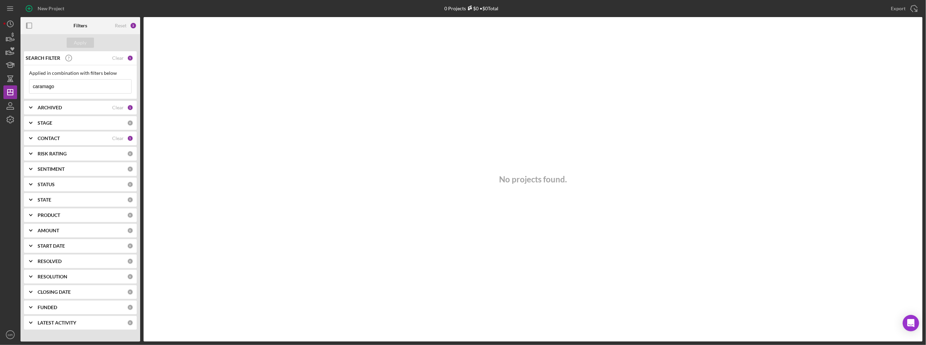
click at [68, 88] on input "caramago" at bounding box center [80, 87] width 102 height 14
type input "carmago"
click at [68, 88] on input "carmago" at bounding box center [80, 87] width 102 height 14
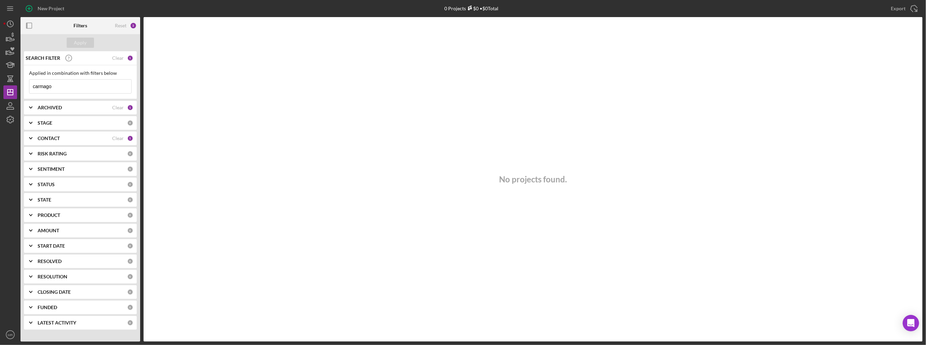
click at [68, 88] on input "carmago" at bounding box center [80, 87] width 102 height 14
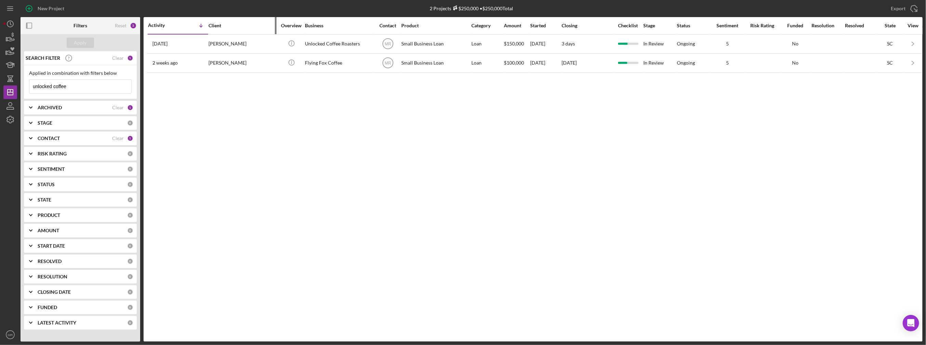
type input "unlocked coffee"
click at [254, 31] on div "Client" at bounding box center [243, 25] width 68 height 16
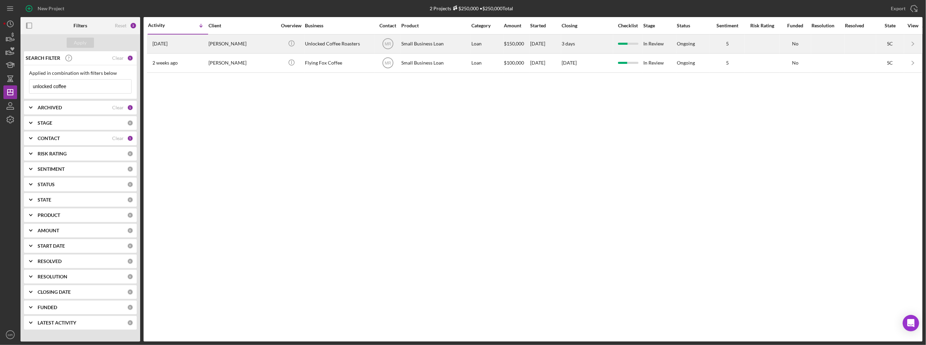
click at [253, 41] on div "[PERSON_NAME]" at bounding box center [243, 44] width 68 height 18
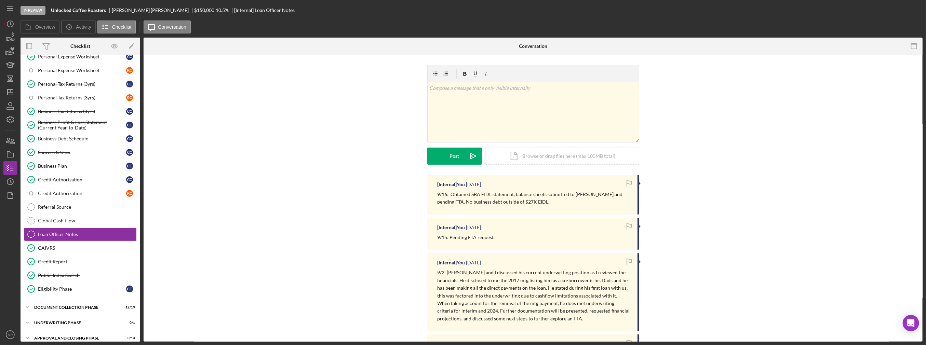
scroll to position [121, 0]
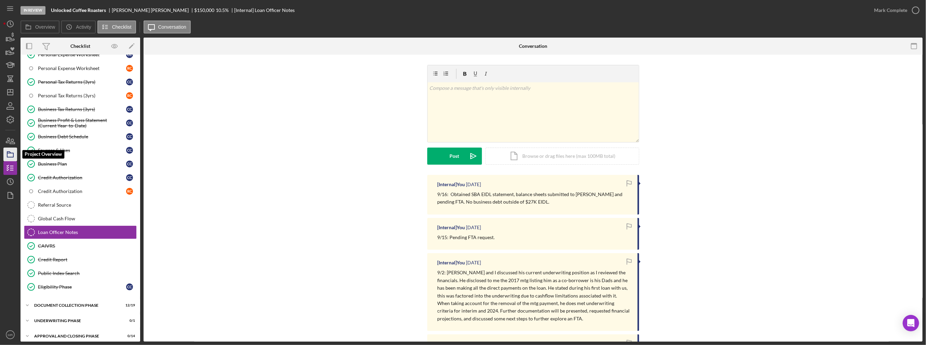
click at [8, 152] on icon "button" at bounding box center [10, 154] width 17 height 17
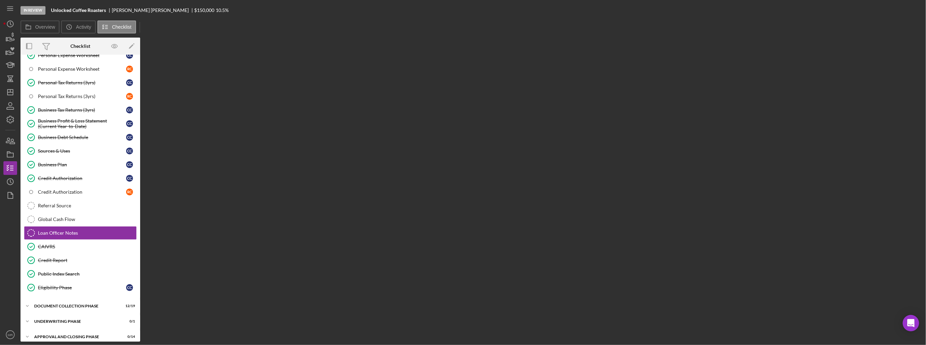
scroll to position [122, 0]
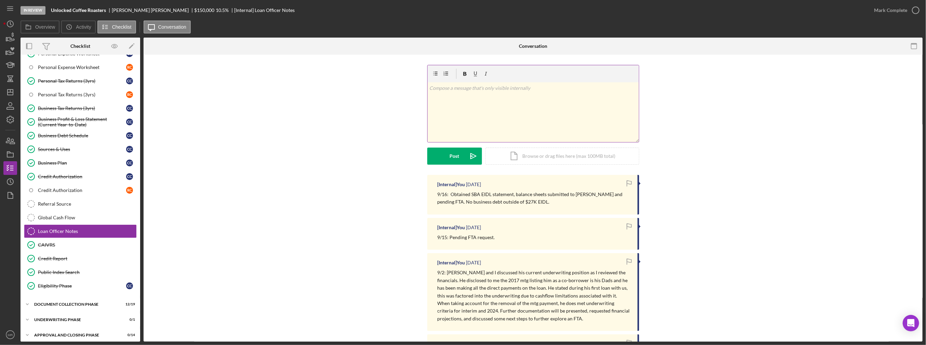
click at [462, 123] on div "v Color teal Color pink Remove color Add row above Add row below Add column bef…" at bounding box center [533, 112] width 211 height 60
click at [497, 99] on p "9/23: [PERSON_NAME] and I discussed where we're at along the process, informed …" at bounding box center [532, 91] width 207 height 15
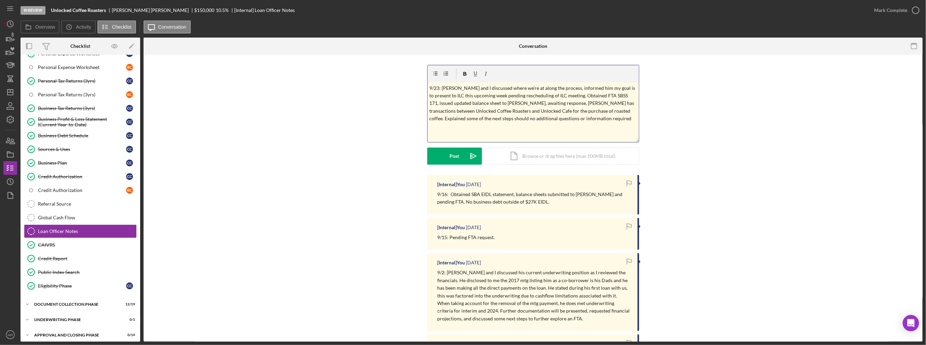
click at [536, 121] on p "9/23: [PERSON_NAME] and I discussed where we're at along the process, informed …" at bounding box center [532, 103] width 207 height 38
click at [565, 118] on p "9/23: [PERSON_NAME] and I discussed where we're at along the process, informed …" at bounding box center [532, 107] width 207 height 46
click at [440, 156] on button "Post Icon/icon-invite-send" at bounding box center [454, 156] width 55 height 17
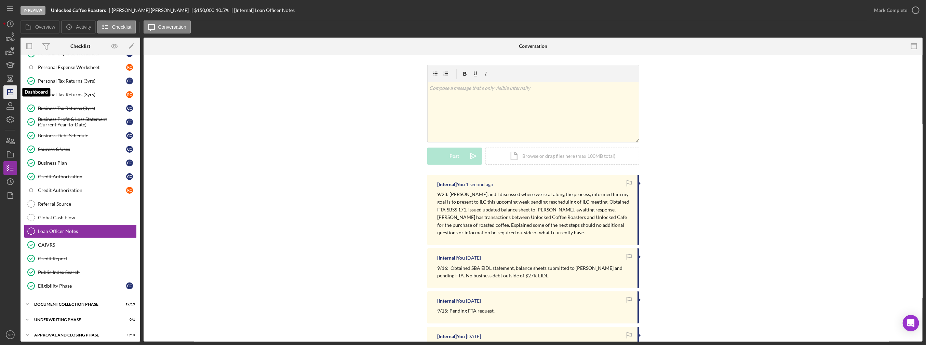
click at [10, 90] on line "button" at bounding box center [10, 91] width 0 height 3
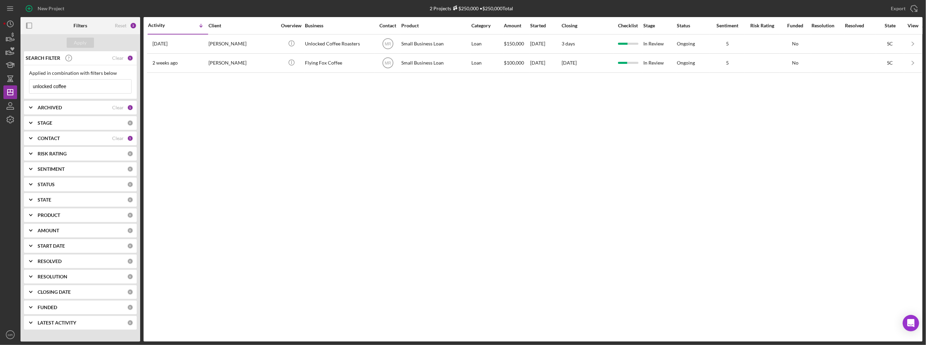
click at [89, 84] on input "unlocked coffee" at bounding box center [80, 87] width 102 height 14
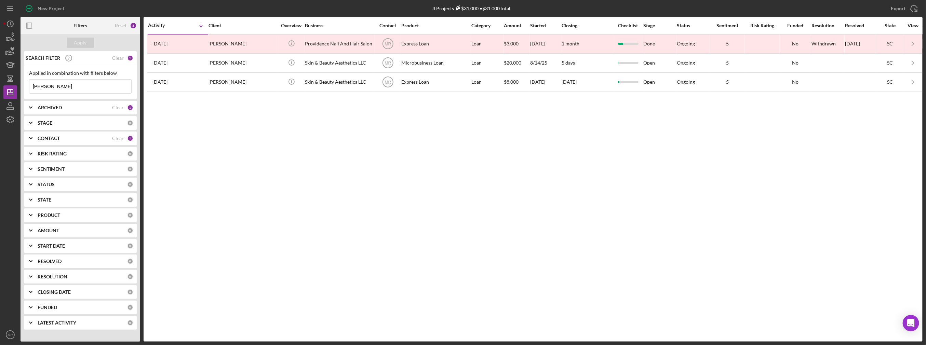
type input "[PERSON_NAME]"
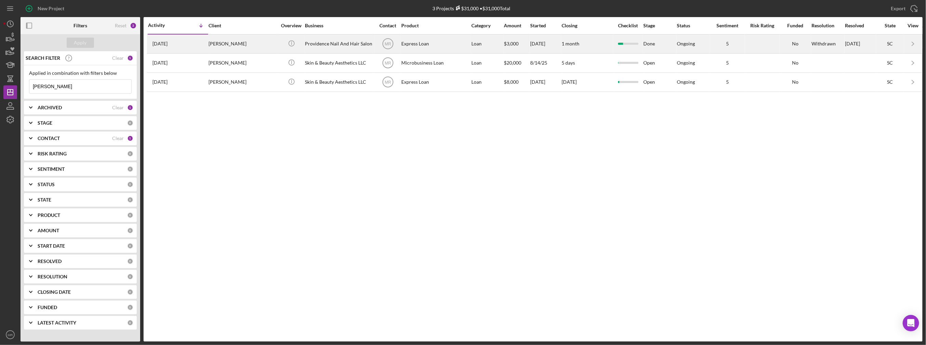
click at [263, 49] on div "[PERSON_NAME]" at bounding box center [243, 44] width 68 height 18
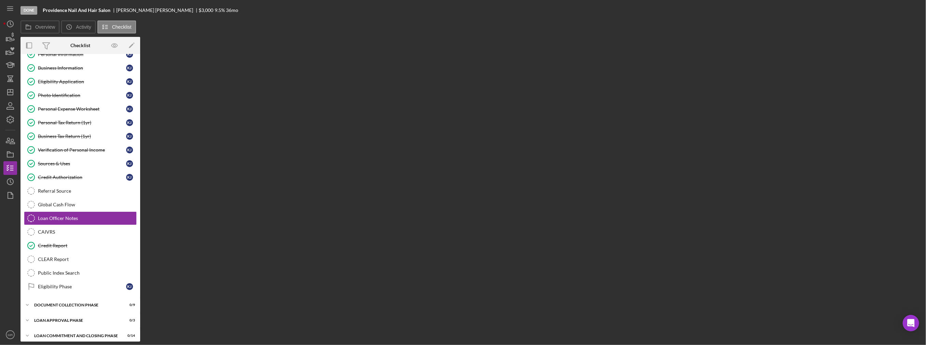
scroll to position [26, 0]
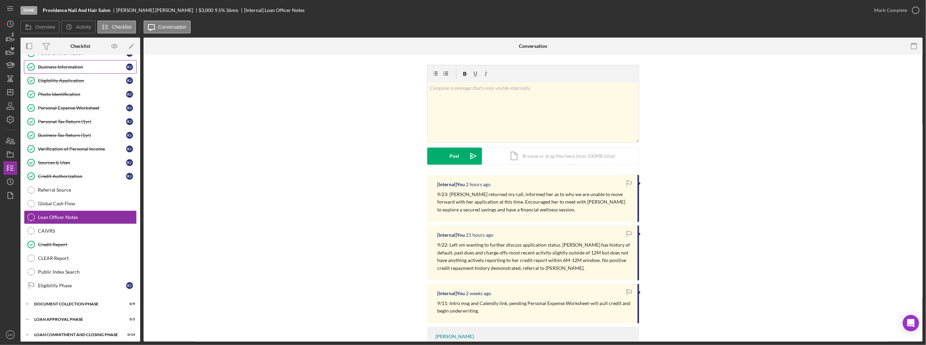
click at [60, 68] on div "Business Information" at bounding box center [82, 66] width 88 height 5
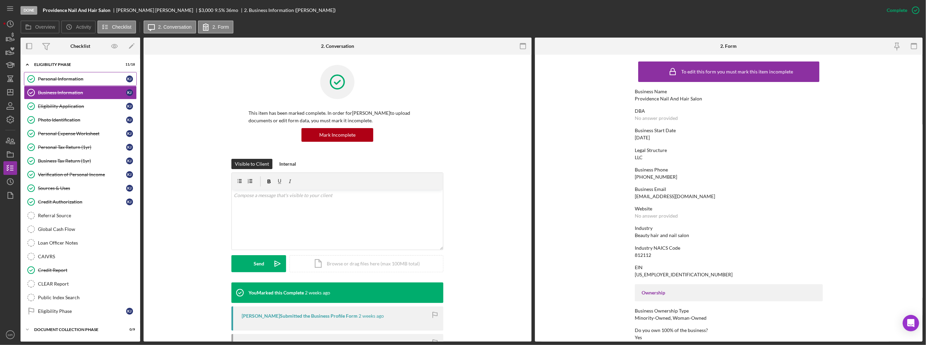
click at [60, 73] on link "Personal Information Personal Information K J" at bounding box center [80, 79] width 113 height 14
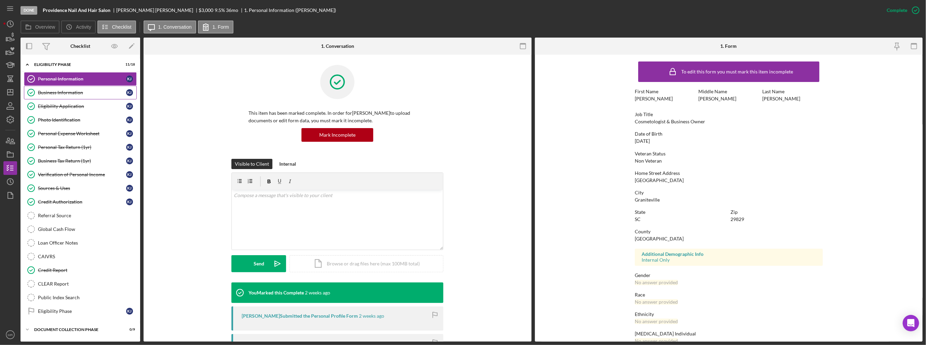
click at [59, 90] on div "Business Information" at bounding box center [82, 92] width 88 height 5
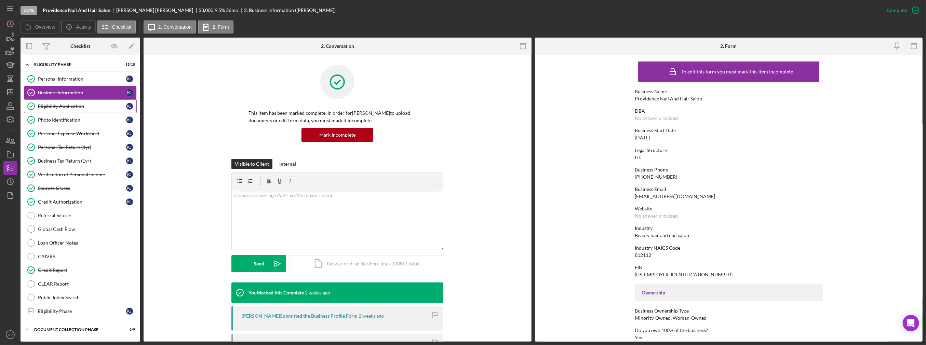
click at [61, 104] on div "Eligibility Application" at bounding box center [82, 106] width 88 height 5
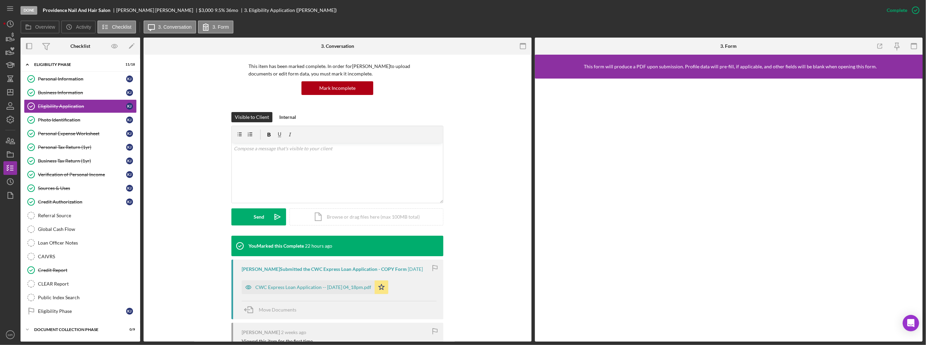
scroll to position [68, 0]
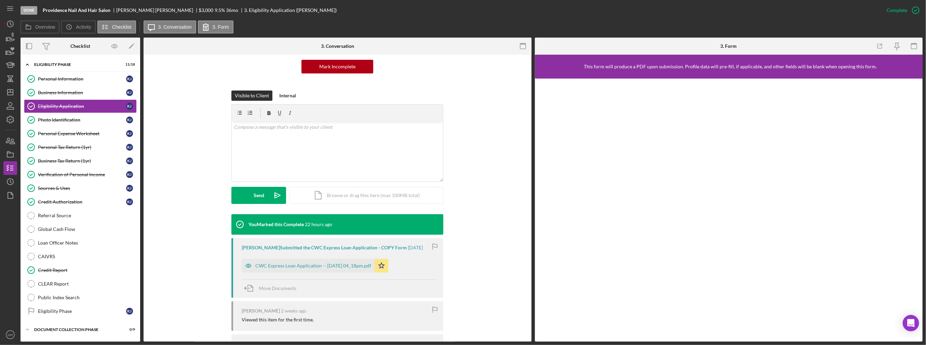
drag, startPoint x: 329, startPoint y: 266, endPoint x: 345, endPoint y: 264, distance: 15.6
click at [329, 267] on div "CWC Express Loan Application -- [DATE] 04_18pm.pdf" at bounding box center [313, 265] width 116 height 5
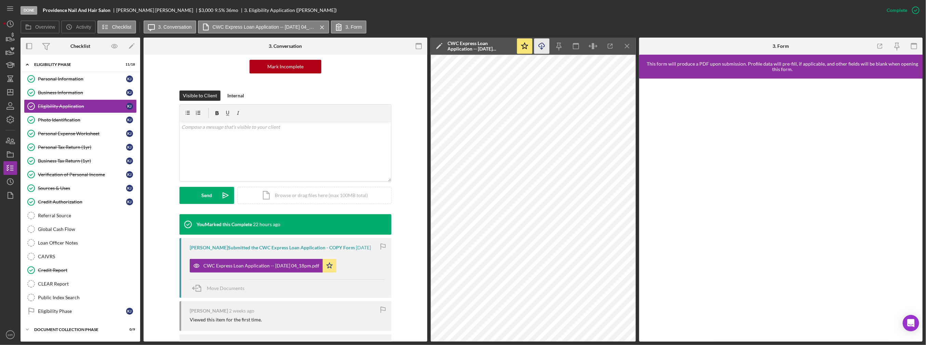
click at [540, 46] on icon "Icon/Download" at bounding box center [541, 46] width 15 height 15
click at [70, 120] on div "Photo Identification" at bounding box center [82, 119] width 88 height 5
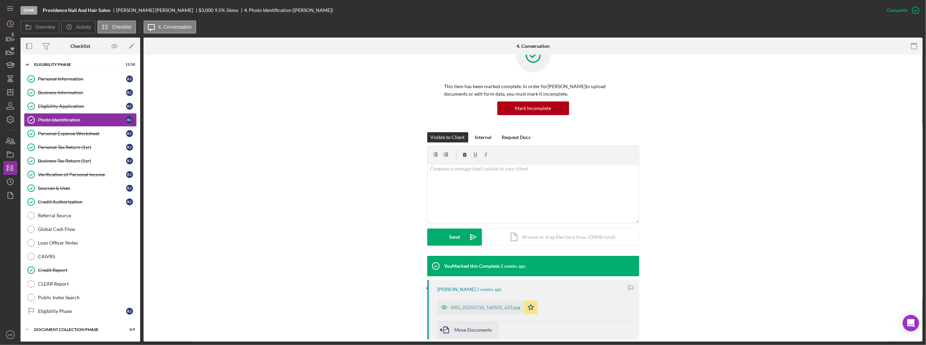
scroll to position [137, 0]
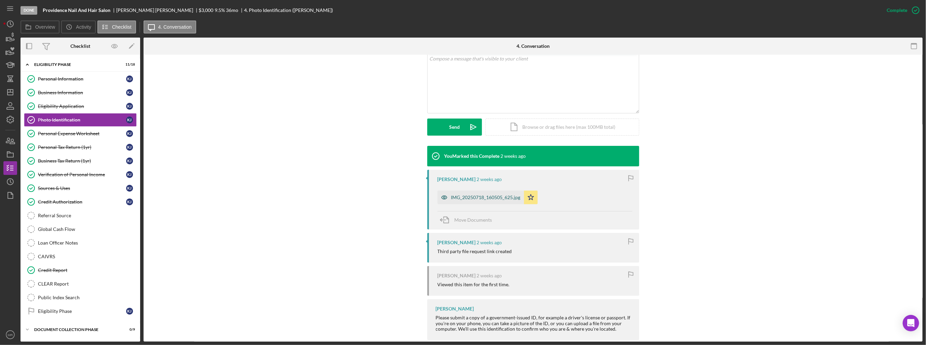
click at [491, 200] on div "IMG_20250718_160505_625.jpg" at bounding box center [485, 197] width 69 height 5
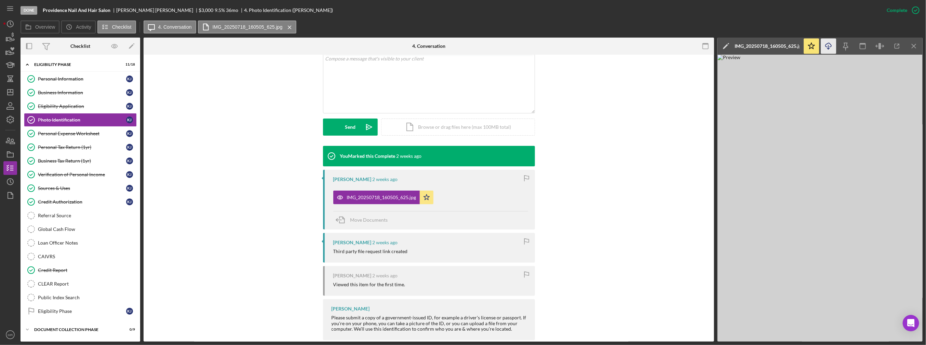
click at [828, 44] on icon "Icon/Download" at bounding box center [828, 46] width 15 height 15
click at [915, 44] on line "button" at bounding box center [914, 46] width 4 height 4
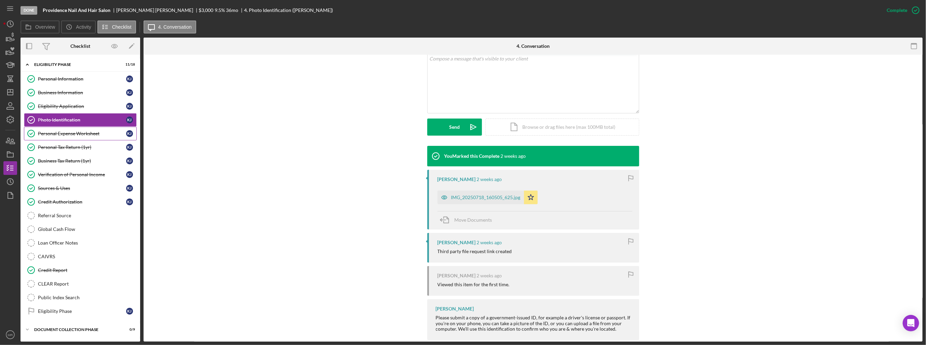
click at [79, 136] on link "Personal Expense Worksheet Personal Expense Worksheet K J" at bounding box center [80, 134] width 113 height 14
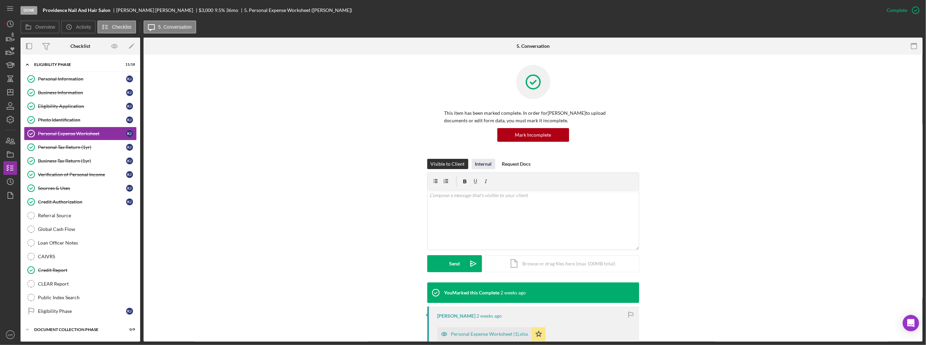
click at [476, 165] on div "Internal" at bounding box center [483, 164] width 17 height 10
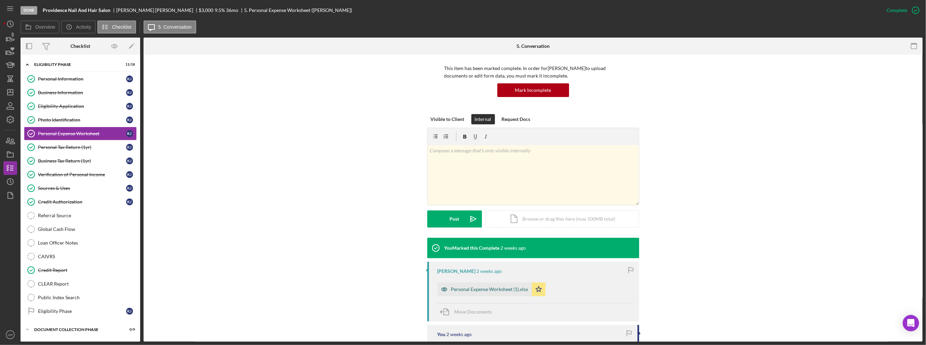
scroll to position [68, 0]
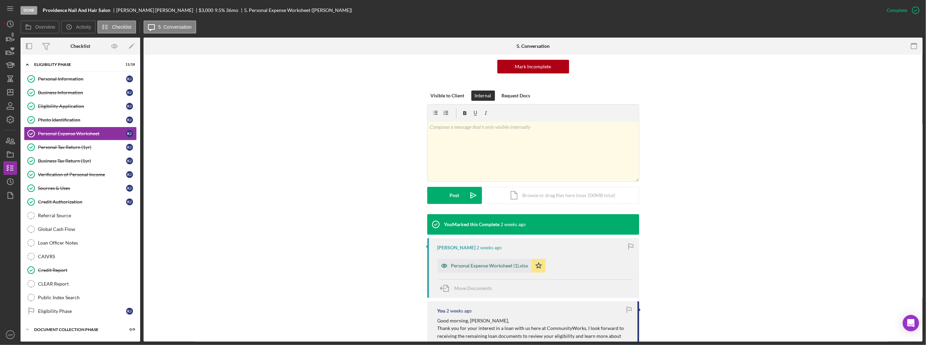
click at [491, 264] on div "Personal Expense Worksheet (1).xlsx" at bounding box center [489, 265] width 77 height 5
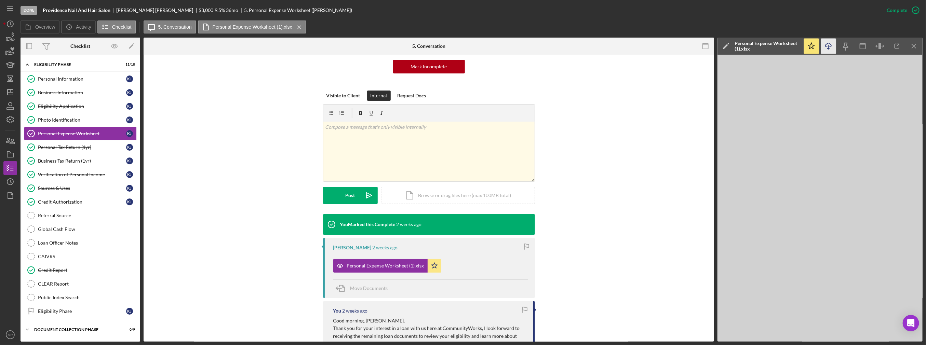
click at [829, 49] on icon "Icon/Download" at bounding box center [828, 46] width 15 height 15
click at [916, 45] on icon "Icon/Menu Close" at bounding box center [914, 46] width 15 height 15
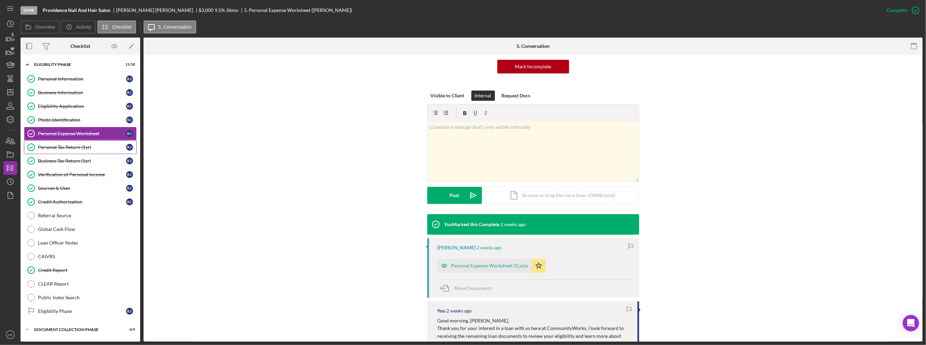
click at [65, 150] on link "Personal Tax Return (1yr) Personal Tax Return (1yr) K J" at bounding box center [80, 147] width 113 height 14
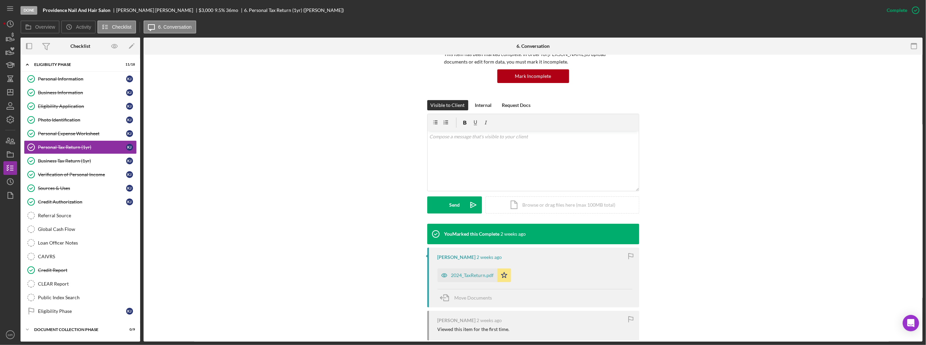
scroll to position [68, 0]
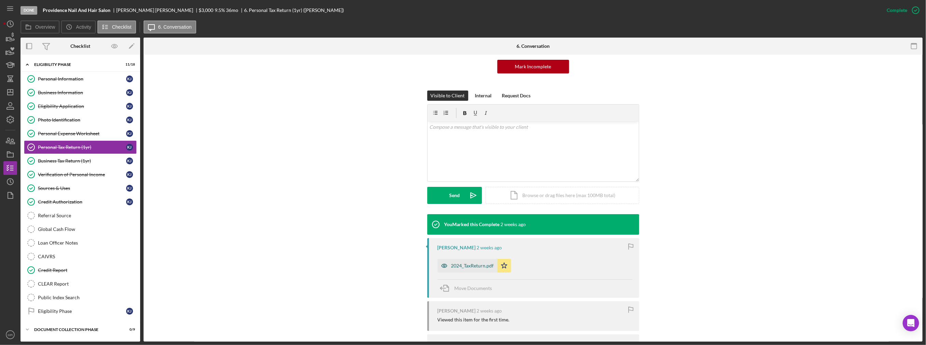
click at [479, 267] on div "2024_TaxReturn.pdf" at bounding box center [472, 265] width 43 height 5
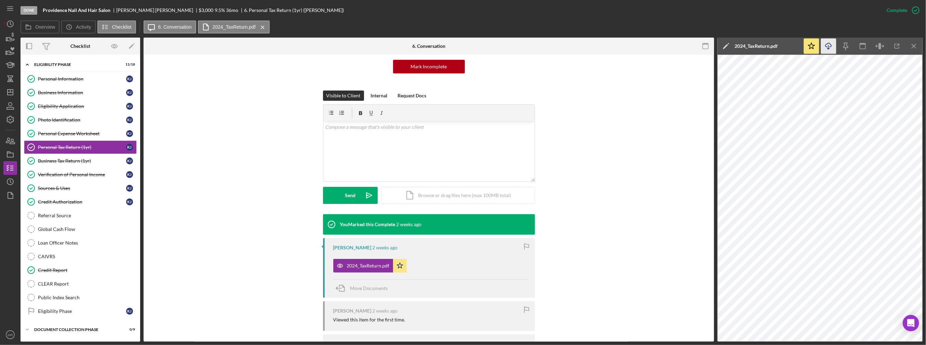
click at [831, 49] on icon "Icon/Download" at bounding box center [828, 46] width 15 height 15
click at [916, 45] on icon "Icon/Menu Close" at bounding box center [914, 46] width 15 height 15
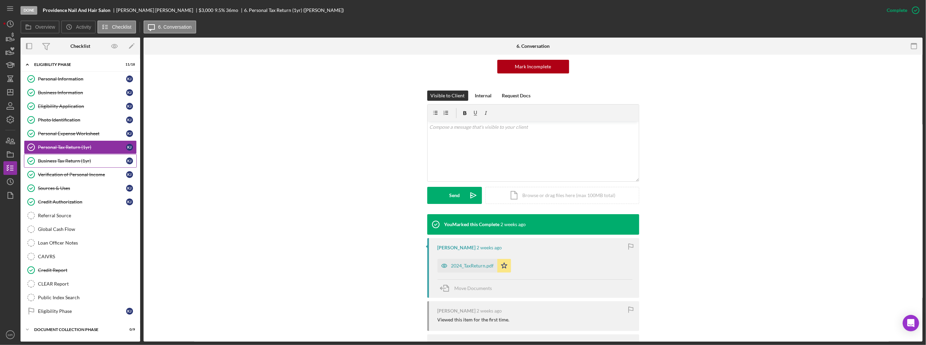
click at [103, 158] on div "Business Tax Return (1yr)" at bounding box center [82, 160] width 88 height 5
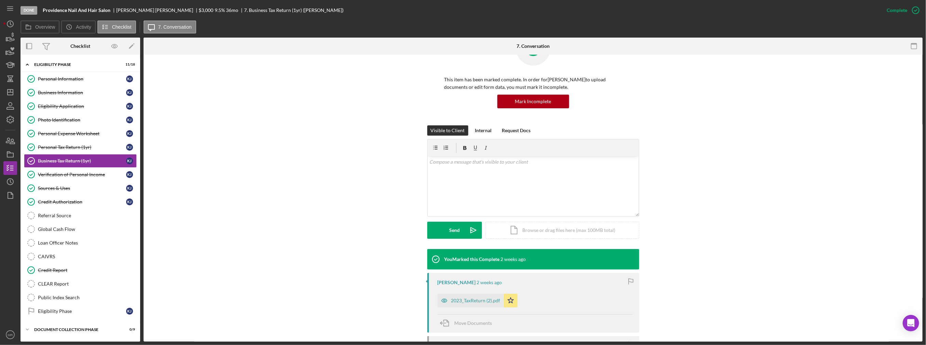
scroll to position [34, 0]
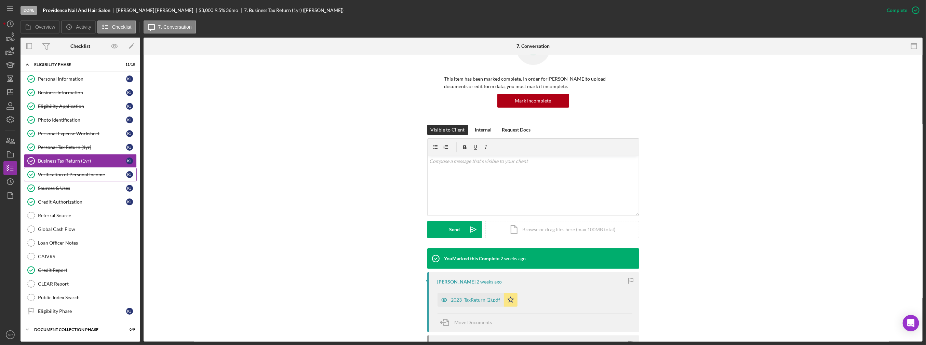
click at [91, 170] on link "Verification of Personal Income Verification of Personal Income K J" at bounding box center [80, 175] width 113 height 14
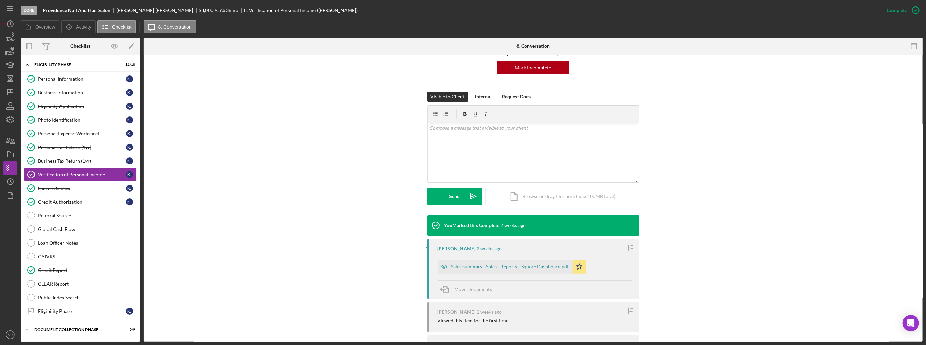
scroll to position [68, 0]
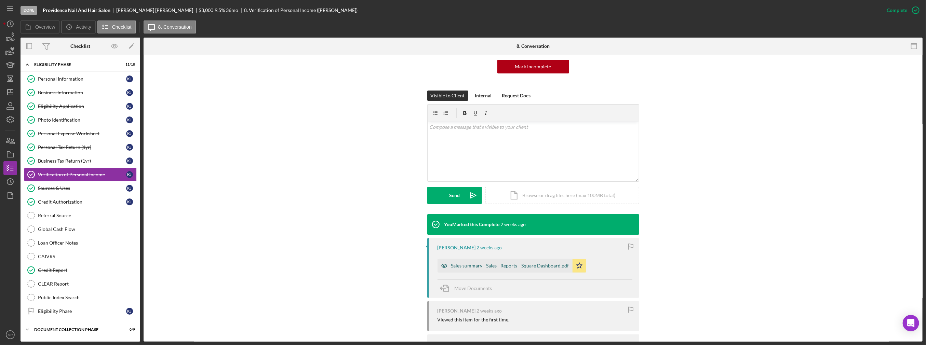
click at [487, 263] on div "Sales summary - Sales - Reports _ Square Dashboard.pdf" at bounding box center [510, 265] width 118 height 5
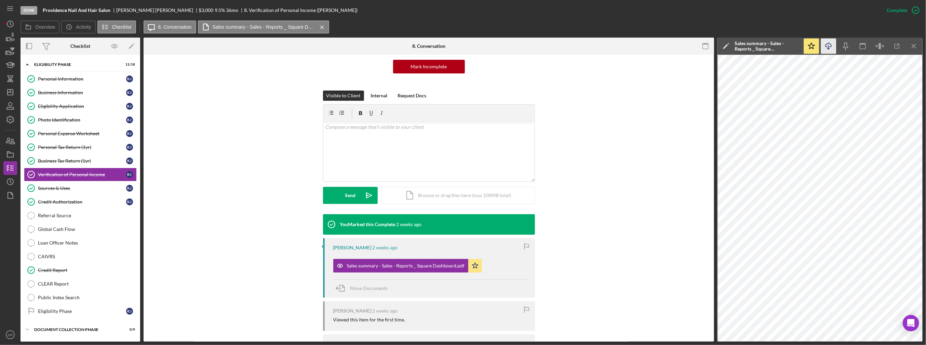
click at [833, 51] on icon "Icon/Download" at bounding box center [828, 46] width 15 height 15
click at [917, 49] on icon "Icon/Menu Close" at bounding box center [914, 46] width 15 height 15
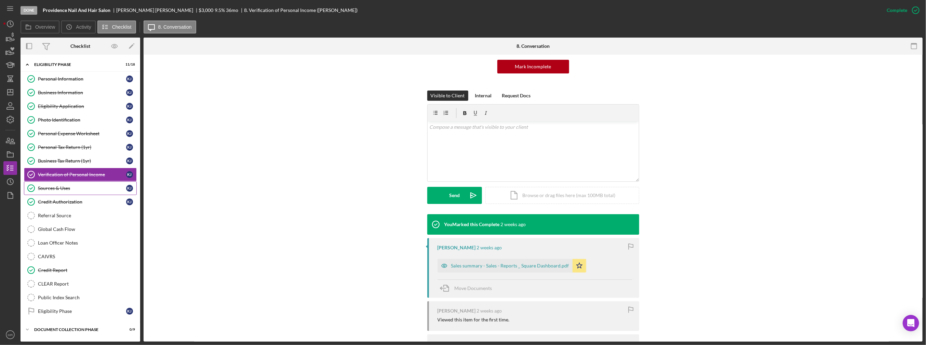
click at [63, 183] on link "Sources & Uses Sources & Uses K J" at bounding box center [80, 189] width 113 height 14
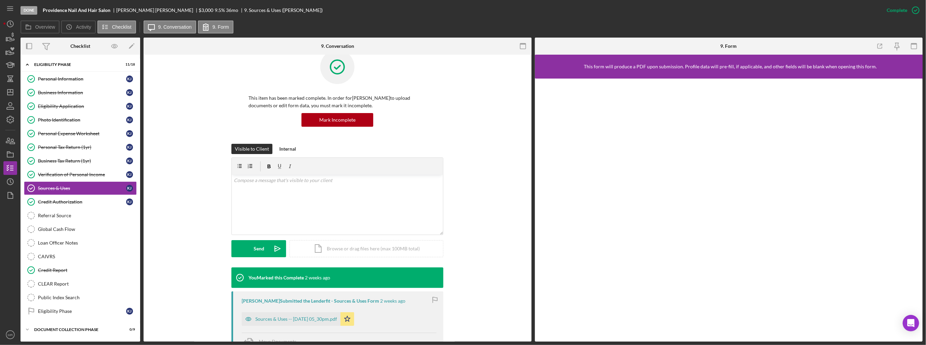
scroll to position [68, 0]
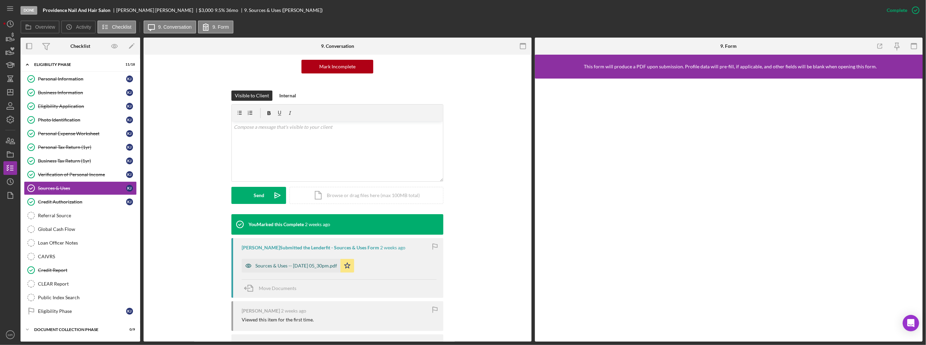
click at [294, 267] on div "Sources & Uses -- [DATE] 05_30pm.pdf" at bounding box center [296, 265] width 82 height 5
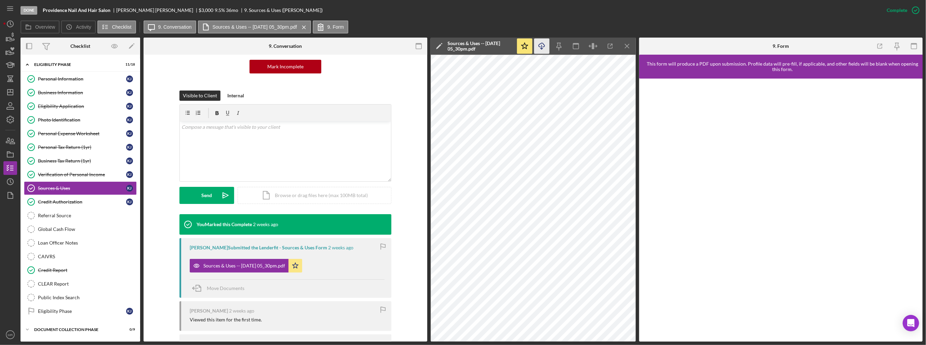
click at [540, 45] on icon "Icon/Download" at bounding box center [541, 46] width 15 height 15
click at [61, 203] on div "Credit Authorization" at bounding box center [82, 201] width 88 height 5
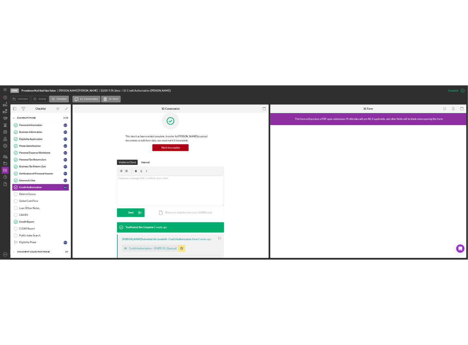
scroll to position [34, 0]
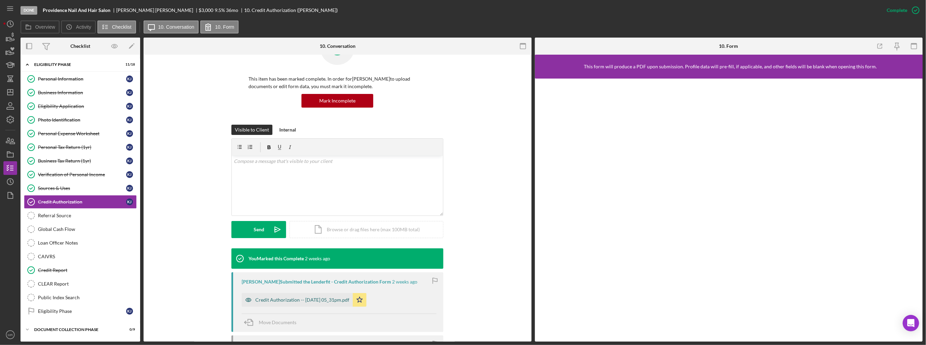
click at [326, 300] on div "Credit Authorization -- [DATE] 05_31pm.pdf" at bounding box center [302, 299] width 94 height 5
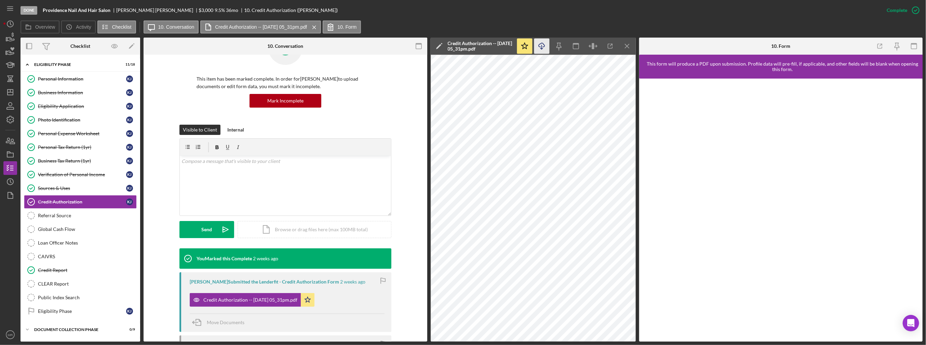
click at [542, 46] on icon "Icon/Download" at bounding box center [541, 46] width 15 height 15
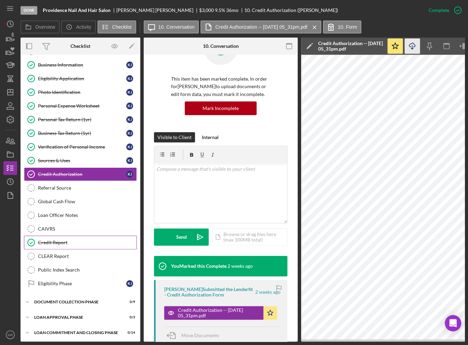
scroll to position [28, 0]
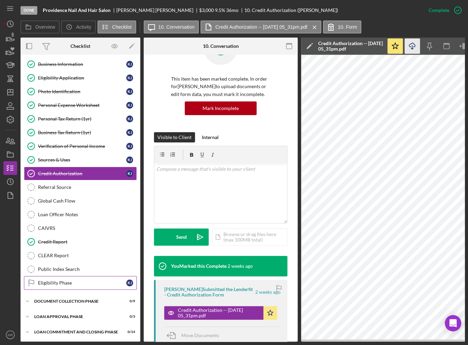
click at [52, 280] on div "Eligibility Phase" at bounding box center [82, 282] width 88 height 5
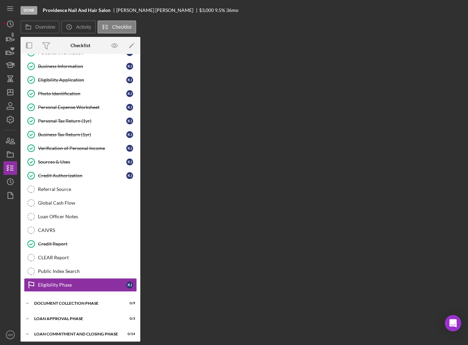
scroll to position [26, 0]
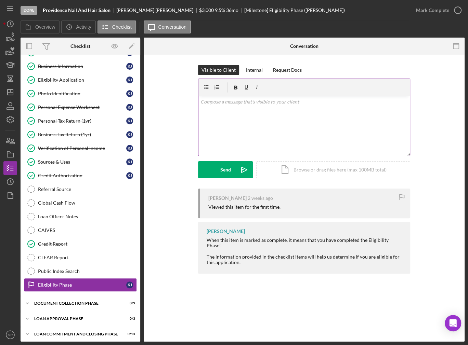
click at [224, 130] on div "v Color teal Color pink Remove color Add row above Add row below Add column bef…" at bounding box center [303, 126] width 211 height 60
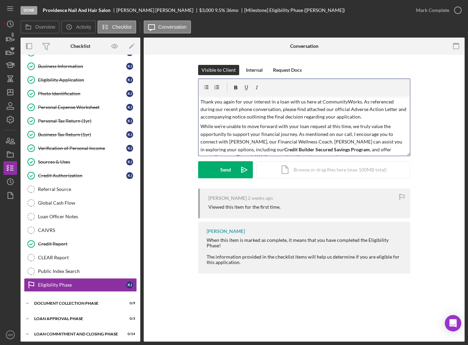
scroll to position [0, 0]
click at [328, 108] on p "Thank you again for your interest in a loan with us here at CommunityWorks. As …" at bounding box center [303, 109] width 207 height 23
click at [385, 109] on p "Thank you again for your interest in a loan with us here at CommunityWorks. As …" at bounding box center [303, 109] width 207 height 23
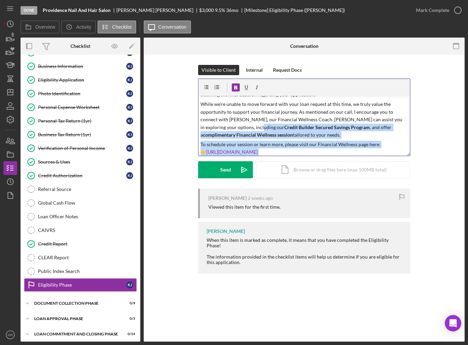
scroll to position [34, 0]
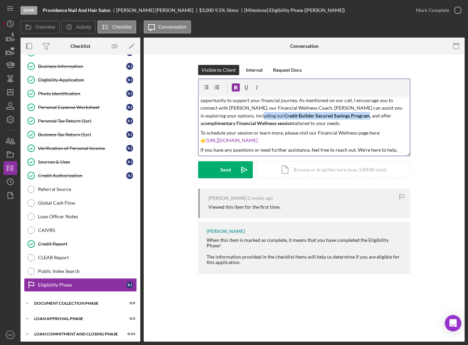
drag, startPoint x: 226, startPoint y: 149, endPoint x: 312, endPoint y: 117, distance: 91.9
click at [312, 117] on p "While we’re unable to move forward with your loan request at this time, we trul…" at bounding box center [303, 108] width 207 height 38
click at [235, 86] on icon "button" at bounding box center [235, 88] width 3 height 4
click at [345, 144] on p "To schedule your session or learn more, please visit our Financial Wellness pag…" at bounding box center [303, 136] width 207 height 15
drag, startPoint x: 337, startPoint y: 114, endPoint x: 237, endPoint y: 123, distance: 100.6
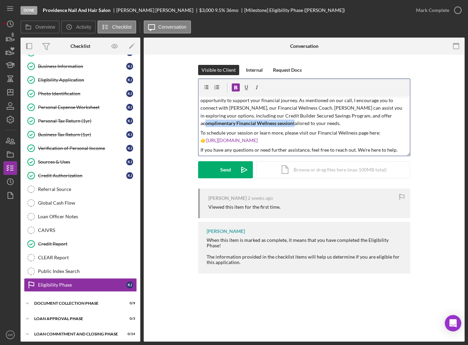
click at [237, 123] on p "While we’re unable to move forward with your loan request at this time, we trul…" at bounding box center [303, 108] width 207 height 38
click at [236, 86] on icon "button" at bounding box center [235, 87] width 15 height 15
click at [231, 133] on p "To schedule your session or learn more, please visit our Financial Wellness pag…" at bounding box center [303, 136] width 207 height 15
click at [207, 138] on p "To schedule your session or learn more, please visit our Financial Wellness pag…" at bounding box center [303, 136] width 207 height 15
click at [402, 149] on p "If you have any questions or need further assistance, feel free to reach out. W…" at bounding box center [303, 150] width 207 height 8
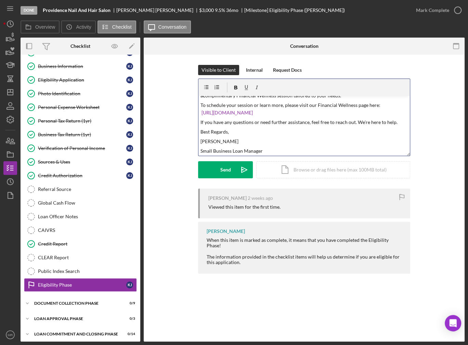
scroll to position [71, 0]
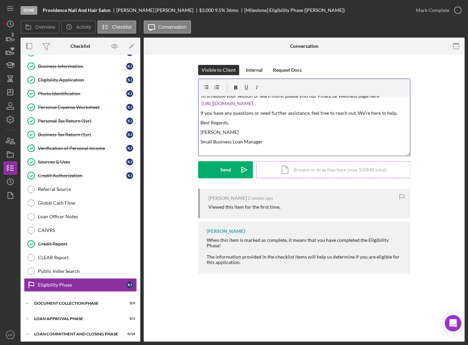
click at [341, 169] on div "Icon/Document Browse or drag files here (max 100MB total) Tap to choose files o…" at bounding box center [333, 169] width 154 height 17
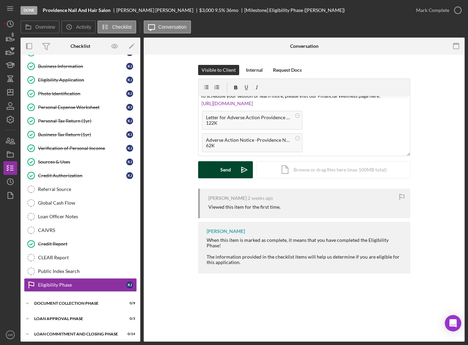
click at [219, 172] on button "Send Icon/icon-invite-send" at bounding box center [225, 169] width 55 height 17
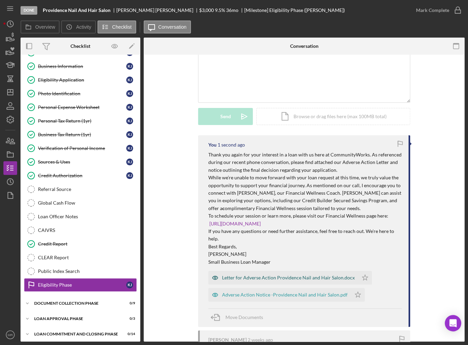
scroll to position [68, 0]
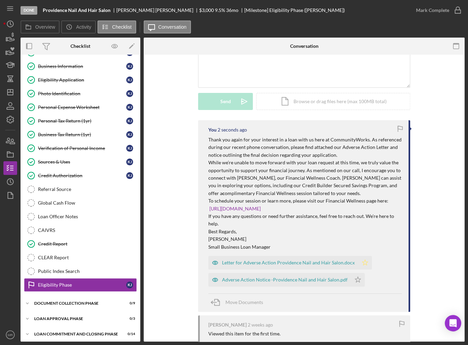
click at [358, 263] on icon "Icon/Star" at bounding box center [365, 263] width 14 height 14
click at [352, 280] on icon "Icon/Star" at bounding box center [358, 280] width 14 height 14
click at [11, 154] on icon "button" at bounding box center [10, 154] width 17 height 17
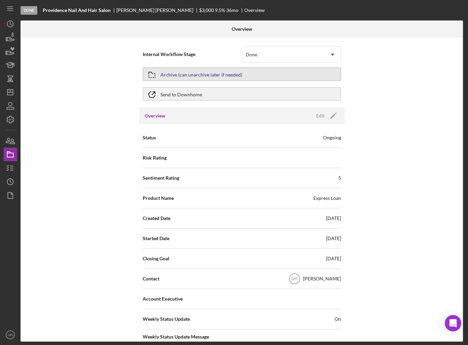
click at [206, 73] on div "Archive (can unarchive later if needed)" at bounding box center [201, 74] width 82 height 12
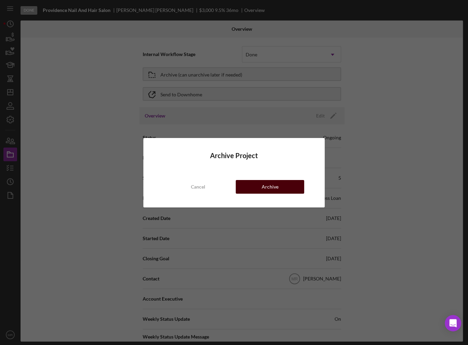
click at [275, 182] on div "Archive" at bounding box center [270, 187] width 17 height 14
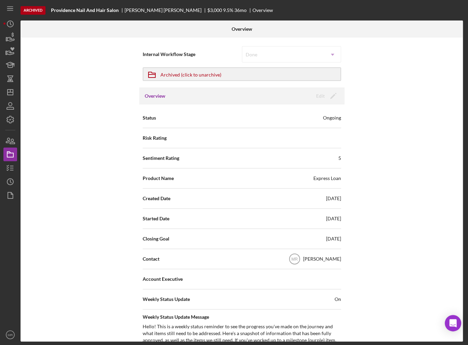
click at [58, 140] on div "Internal Workflow Stage Done Icon/Dropdown Arrow Icon/Archived Archived (click …" at bounding box center [242, 190] width 442 height 304
click at [12, 95] on polygon "button" at bounding box center [10, 92] width 5 height 5
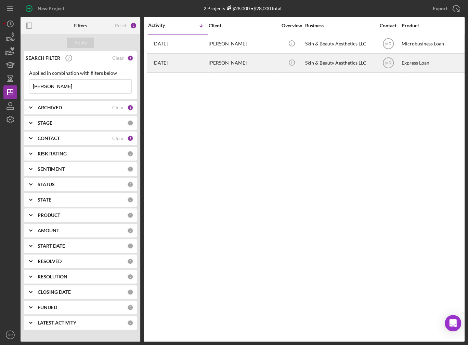
click at [226, 61] on div "[PERSON_NAME]" at bounding box center [243, 63] width 68 height 18
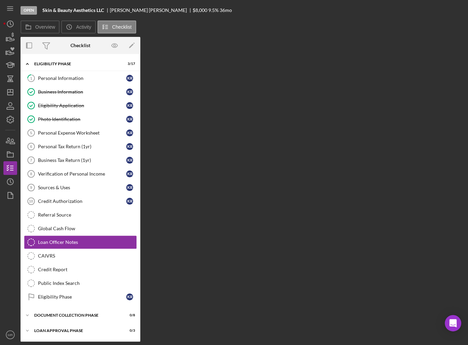
scroll to position [12, 0]
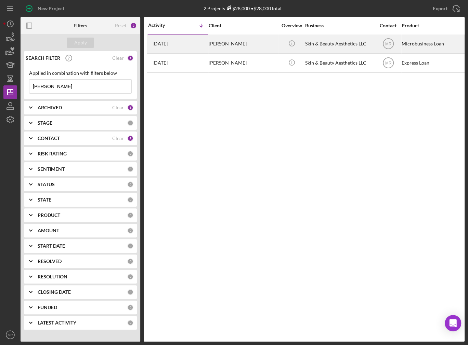
click at [252, 47] on div "[PERSON_NAME]" at bounding box center [243, 44] width 68 height 18
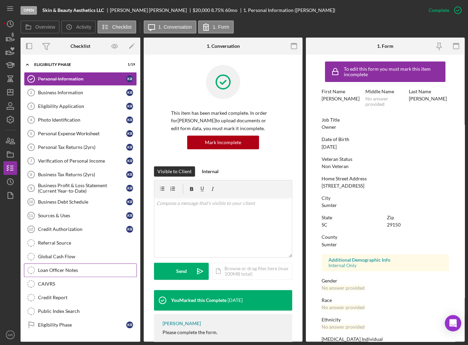
click at [72, 268] on div "Loan Officer Notes" at bounding box center [87, 270] width 98 height 5
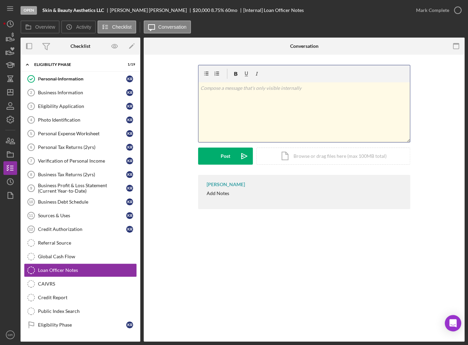
click at [253, 116] on div "v Color teal Color pink Remove color Add row above Add row below Add column bef…" at bounding box center [303, 112] width 211 height 60
click at [233, 153] on button "Post Icon/icon-invite-send" at bounding box center [225, 156] width 55 height 17
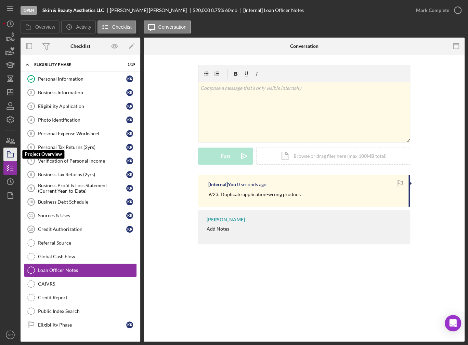
click at [14, 155] on icon "button" at bounding box center [10, 154] width 17 height 17
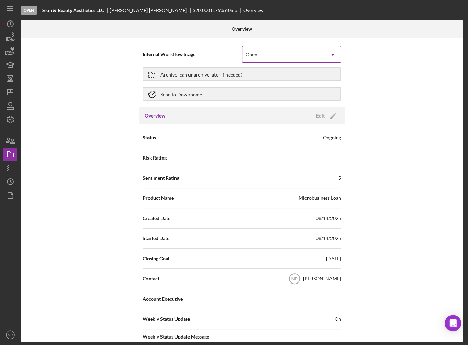
click at [259, 54] on div "Open" at bounding box center [283, 55] width 82 height 16
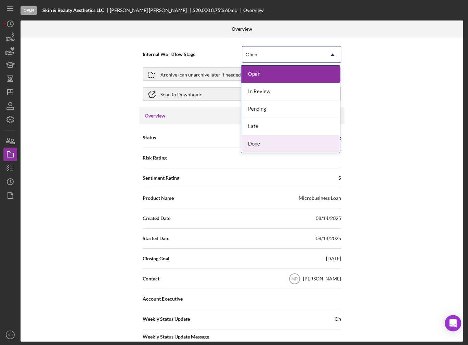
click at [265, 145] on div "Done" at bounding box center [290, 143] width 98 height 17
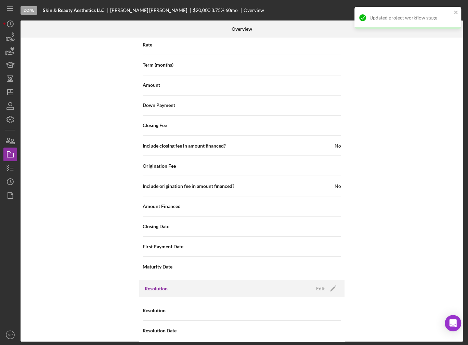
scroll to position [729, 0]
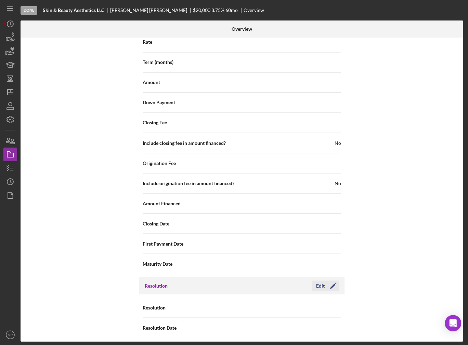
click at [320, 283] on div "Edit" at bounding box center [320, 286] width 9 height 10
click at [306, 309] on div "Select..." at bounding box center [283, 308] width 82 height 16
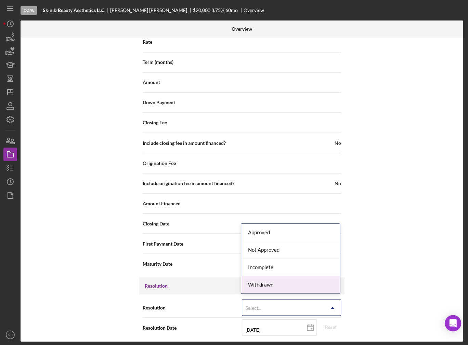
click at [296, 289] on div "Withdrawn" at bounding box center [290, 284] width 98 height 17
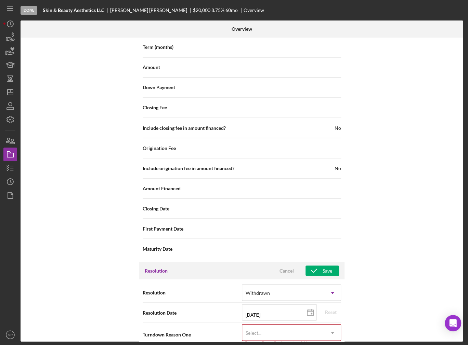
scroll to position [763, 0]
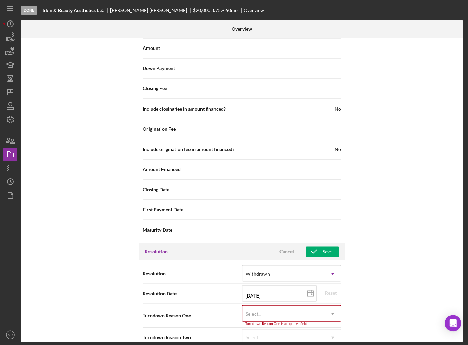
click at [300, 308] on div "Select..." at bounding box center [283, 314] width 82 height 16
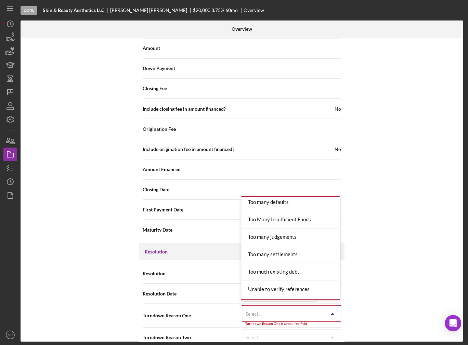
scroll to position [748, 0]
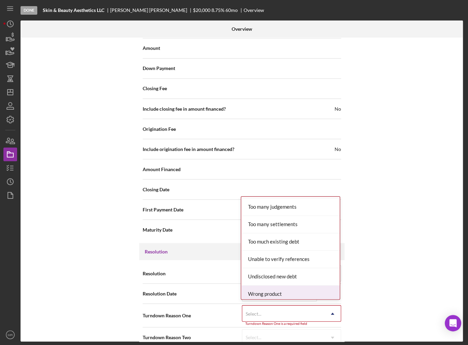
click at [290, 291] on div "Wrong product" at bounding box center [290, 294] width 98 height 17
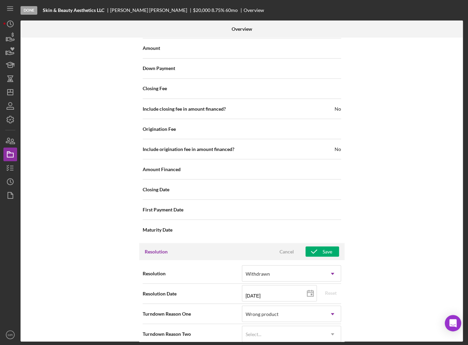
click at [364, 303] on div "Internal Workflow Stage Done Icon/Dropdown Arrow Archive (can unarchive later i…" at bounding box center [242, 190] width 442 height 304
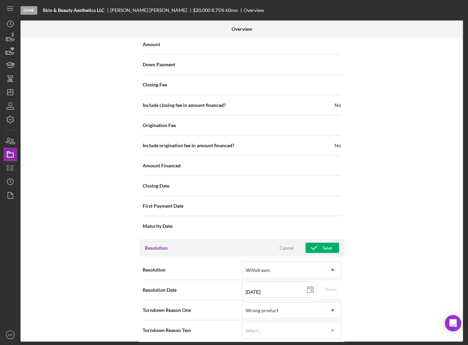
scroll to position [769, 0]
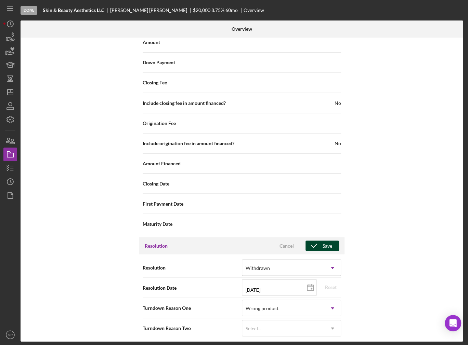
click at [322, 243] on div "Save" at bounding box center [327, 246] width 10 height 10
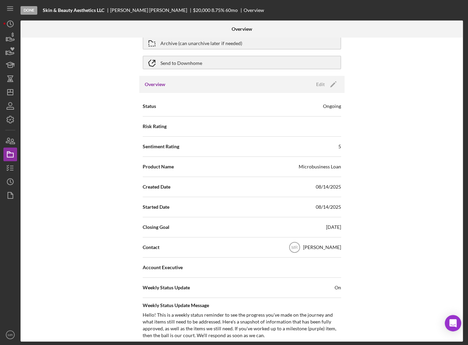
scroll to position [0, 0]
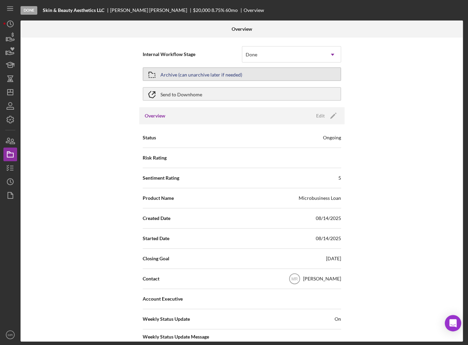
click at [228, 70] on div "Archive (can unarchive later if needed)" at bounding box center [201, 74] width 82 height 12
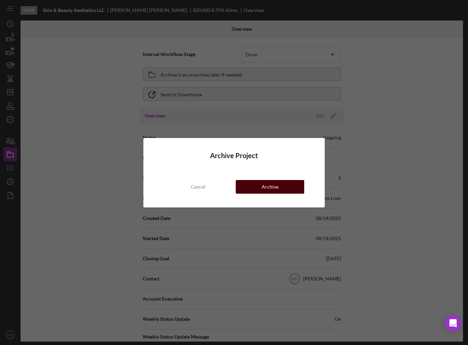
click at [262, 184] on button "Archive" at bounding box center [270, 187] width 68 height 14
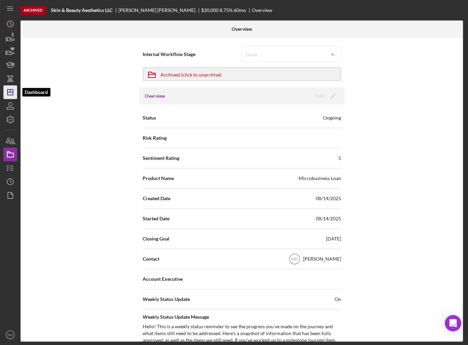
click at [13, 95] on icon "Icon/Dashboard" at bounding box center [10, 92] width 17 height 17
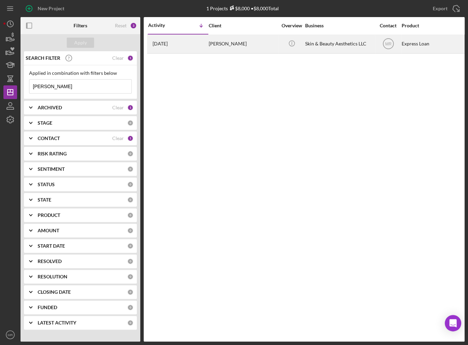
click at [237, 46] on div "[PERSON_NAME]" at bounding box center [243, 44] width 68 height 18
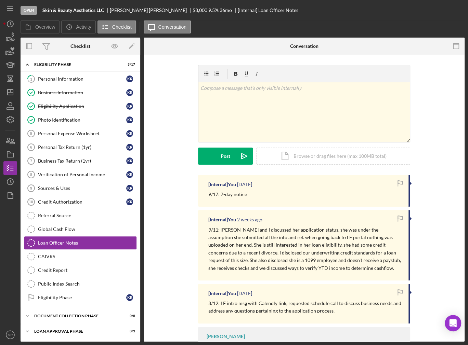
scroll to position [12, 0]
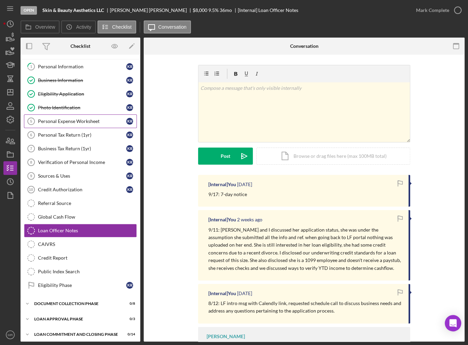
click at [57, 126] on link "Personal Expense Worksheet 5 Personal Expense Worksheet K R" at bounding box center [80, 122] width 113 height 14
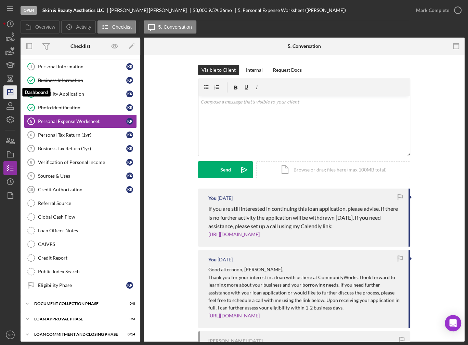
click at [11, 91] on icon "Icon/Dashboard" at bounding box center [10, 92] width 17 height 17
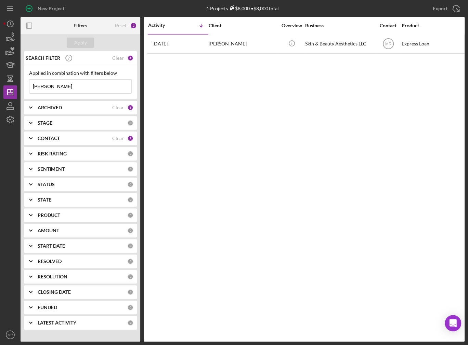
click at [54, 85] on input "[PERSON_NAME]" at bounding box center [80, 87] width 102 height 14
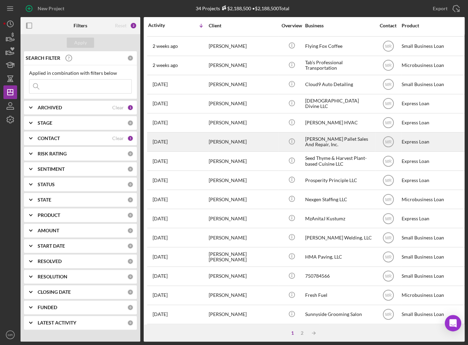
scroll to position [192, 0]
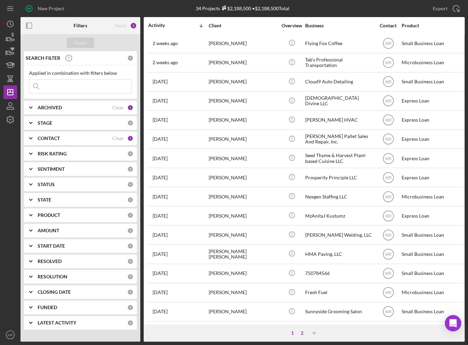
click at [304, 331] on div "2" at bounding box center [302, 333] width 10 height 5
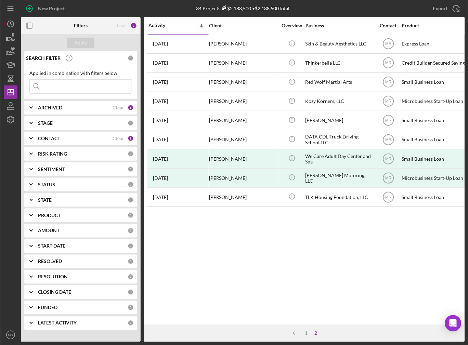
scroll to position [0, 0]
